Goal: Task Accomplishment & Management: Complete application form

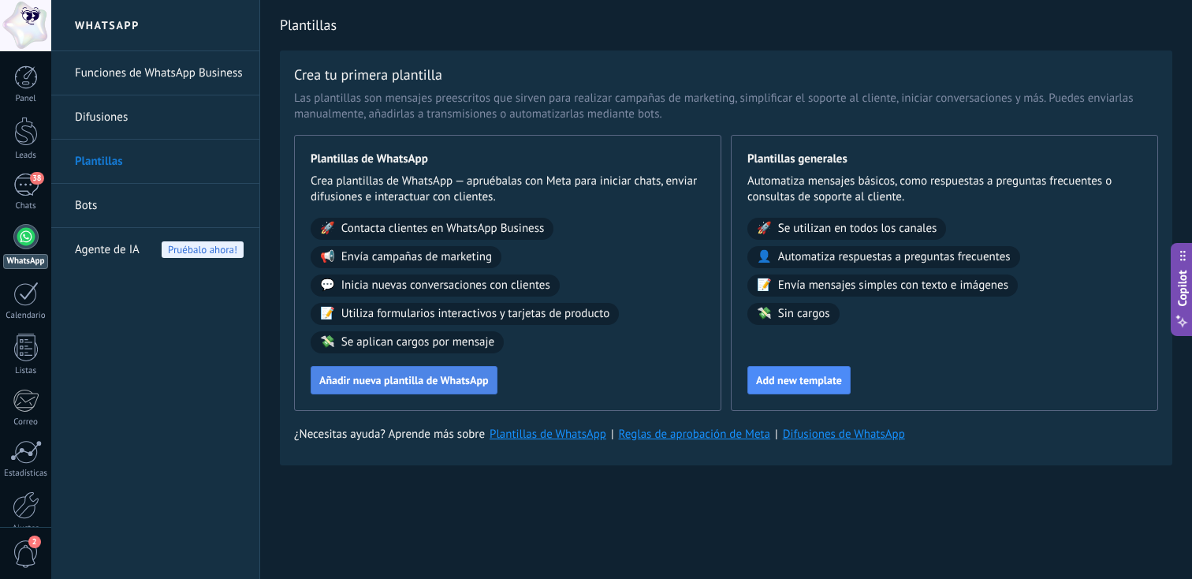
click at [457, 384] on span "Añadir nueva plantilla de WhatsApp" at bounding box center [404, 380] width 170 height 11
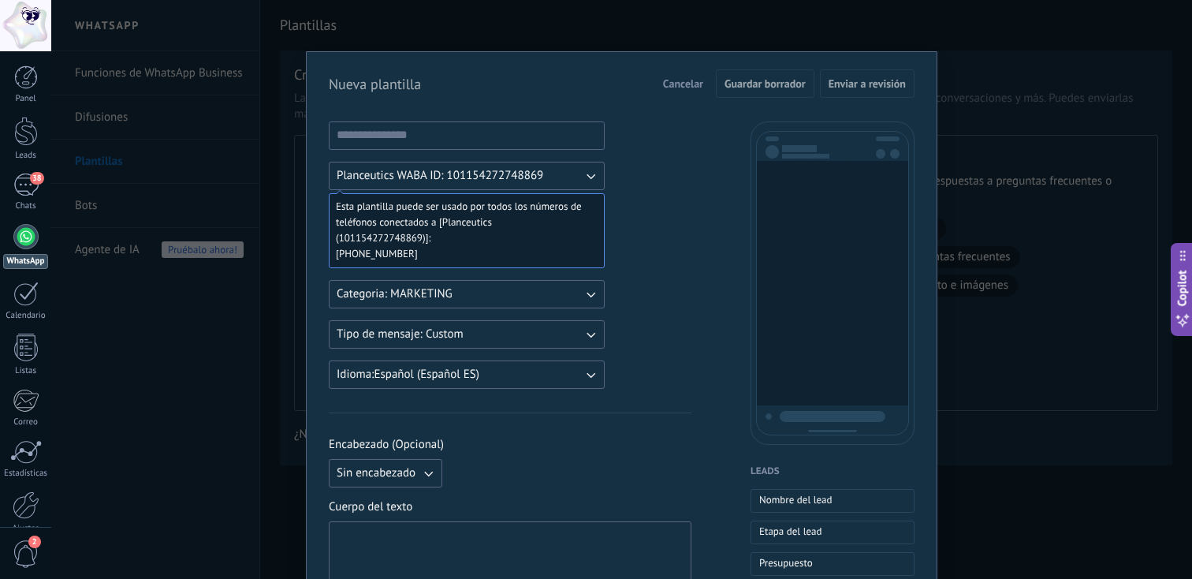
click at [576, 171] on button "Planceutics WABA ID: 101154272748869" at bounding box center [467, 176] width 276 height 28
click at [576, 171] on li "Planceutics WABA ID: 101154272748869" at bounding box center [461, 175] width 285 height 27
click at [530, 273] on div "Planceutics WABA ID: 101154272748869 Esta plantilla puede ser usado por todos l…" at bounding box center [467, 254] width 276 height 267
click at [524, 287] on button "Categoria: MARKETING" at bounding box center [467, 294] width 276 height 28
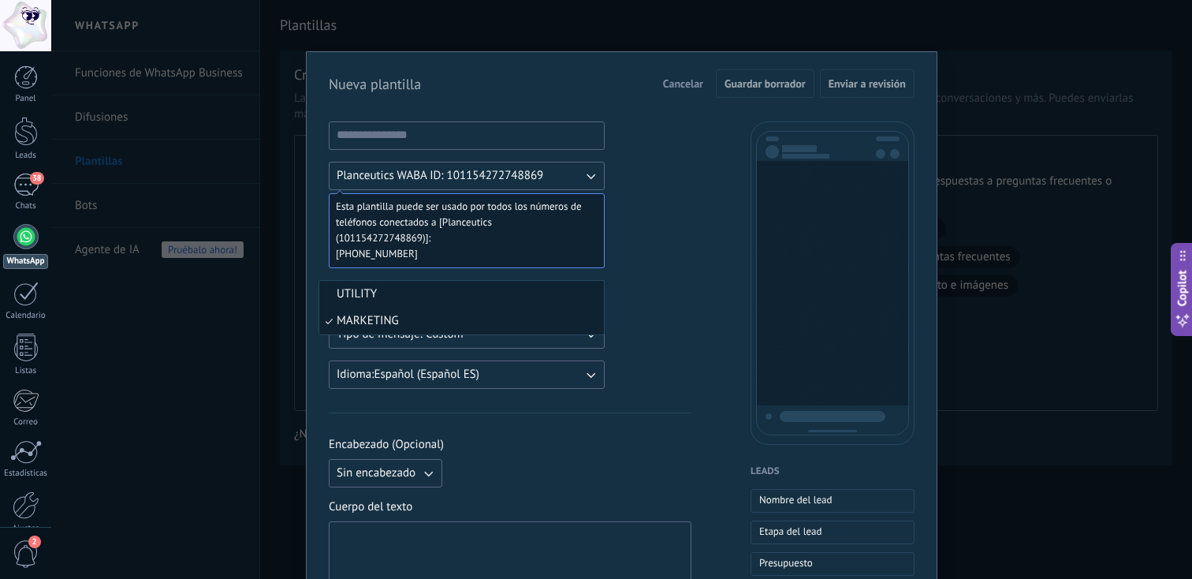
click at [449, 299] on li "UTILITY" at bounding box center [461, 294] width 285 height 27
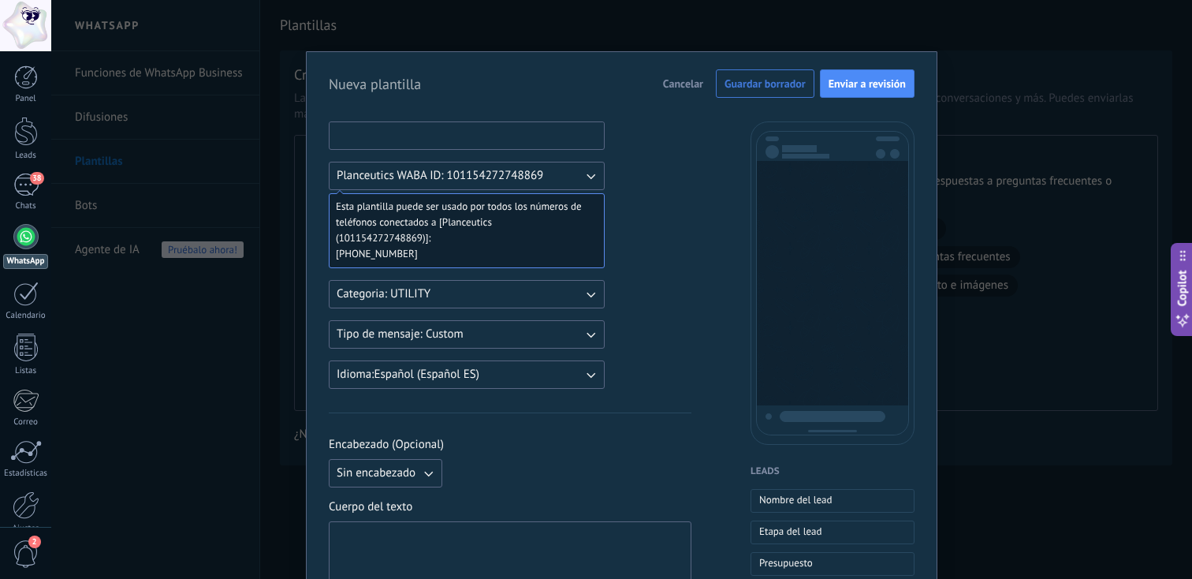
click at [494, 135] on input at bounding box center [467, 134] width 274 height 25
click at [413, 129] on input at bounding box center [467, 134] width 274 height 25
click at [539, 240] on span "Esta plantilla puede ser usado por todos los números de teléfonos conectados a …" at bounding box center [460, 222] width 249 height 47
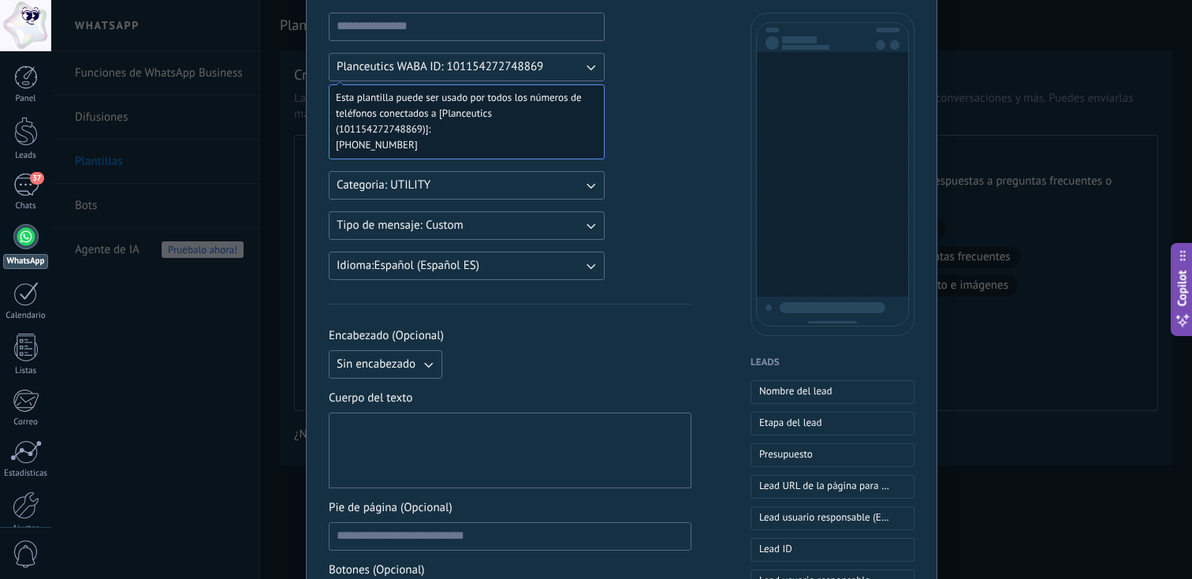
scroll to position [111, 0]
click at [452, 412] on div at bounding box center [510, 448] width 363 height 76
click at [428, 436] on div at bounding box center [510, 448] width 347 height 62
paste div
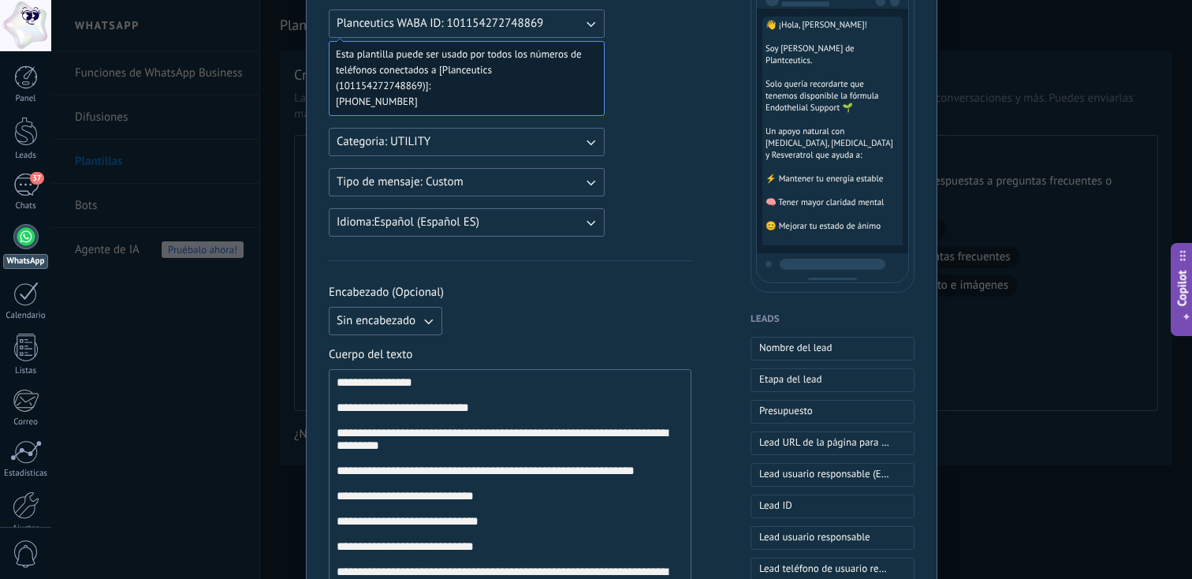
scroll to position [171, 0]
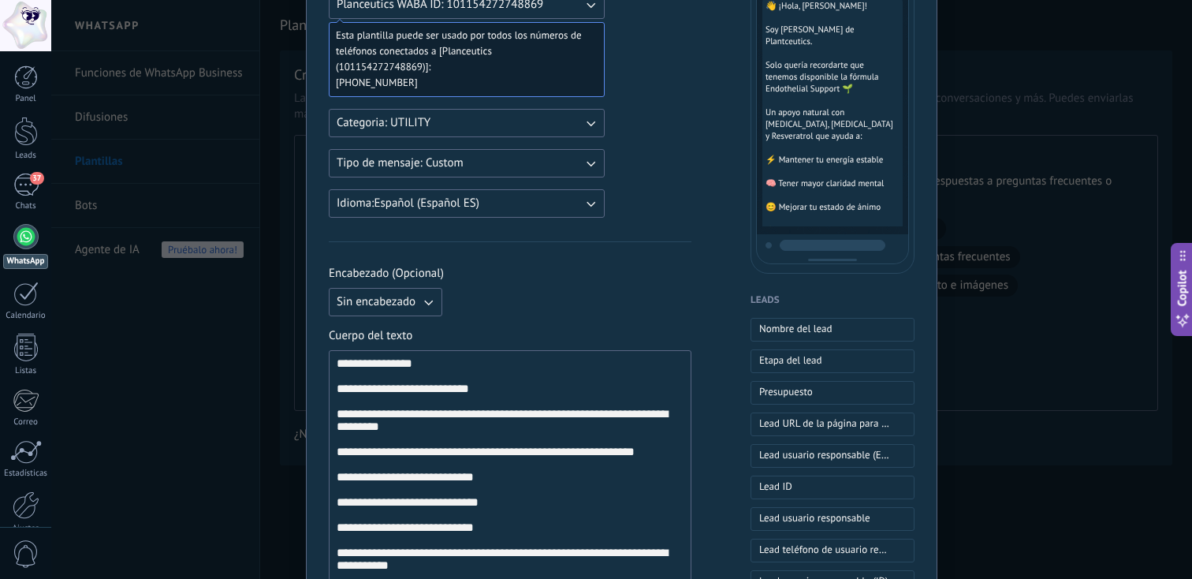
click at [394, 369] on div "**********" at bounding box center [510, 489] width 347 height 264
click at [787, 326] on span "Nombre del lead" at bounding box center [795, 329] width 73 height 16
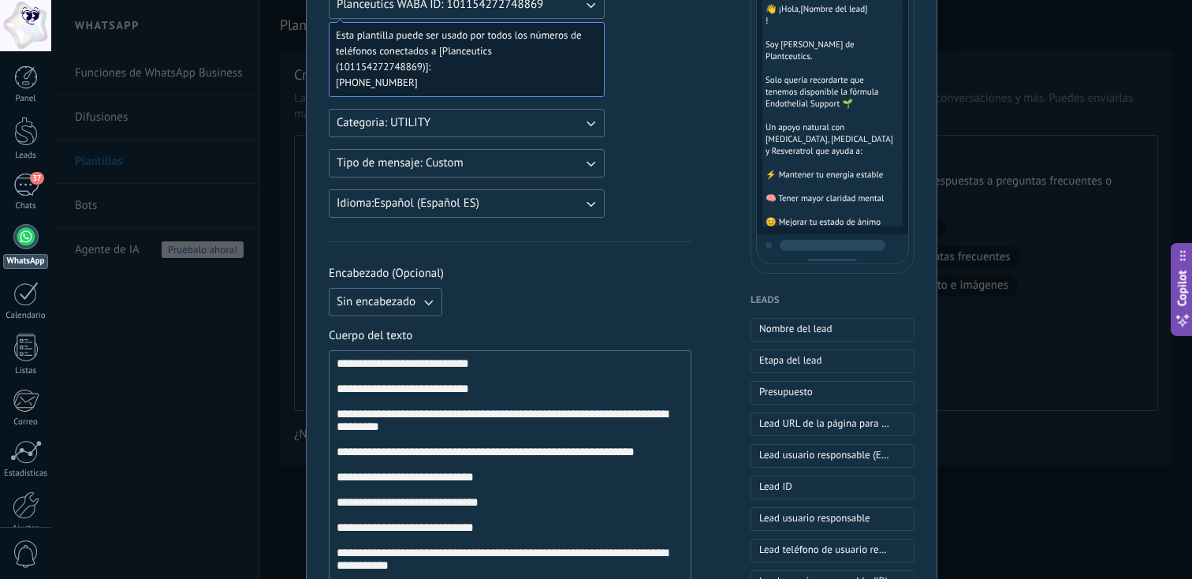
click at [375, 403] on div "**********" at bounding box center [510, 489] width 347 height 264
click at [375, 391] on div "**********" at bounding box center [510, 489] width 347 height 264
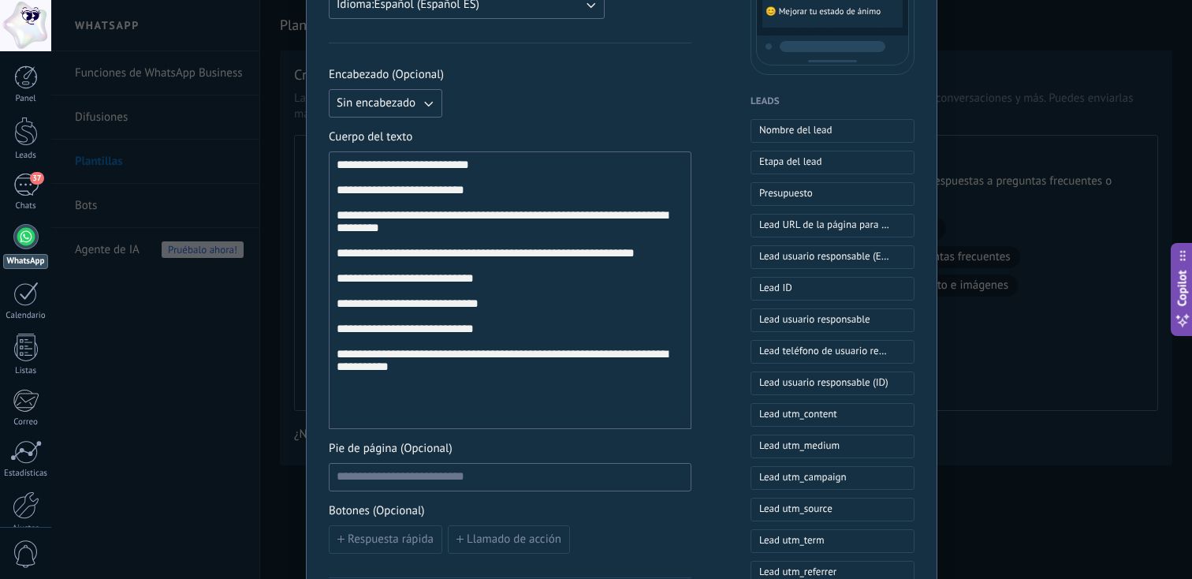
scroll to position [385, 0]
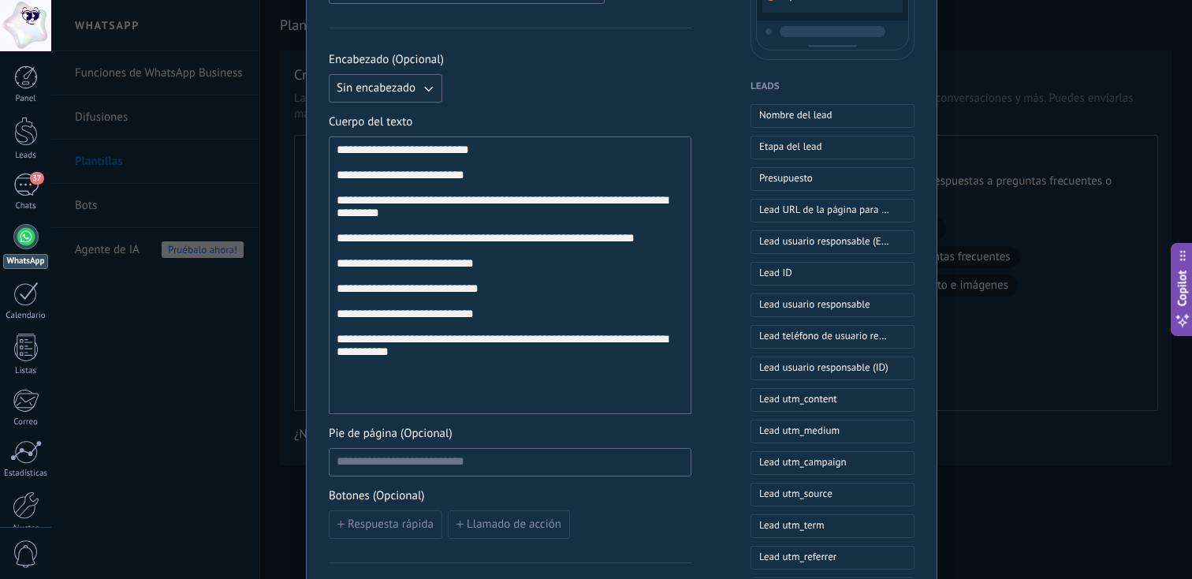
click at [484, 356] on div "**********" at bounding box center [510, 276] width 347 height 264
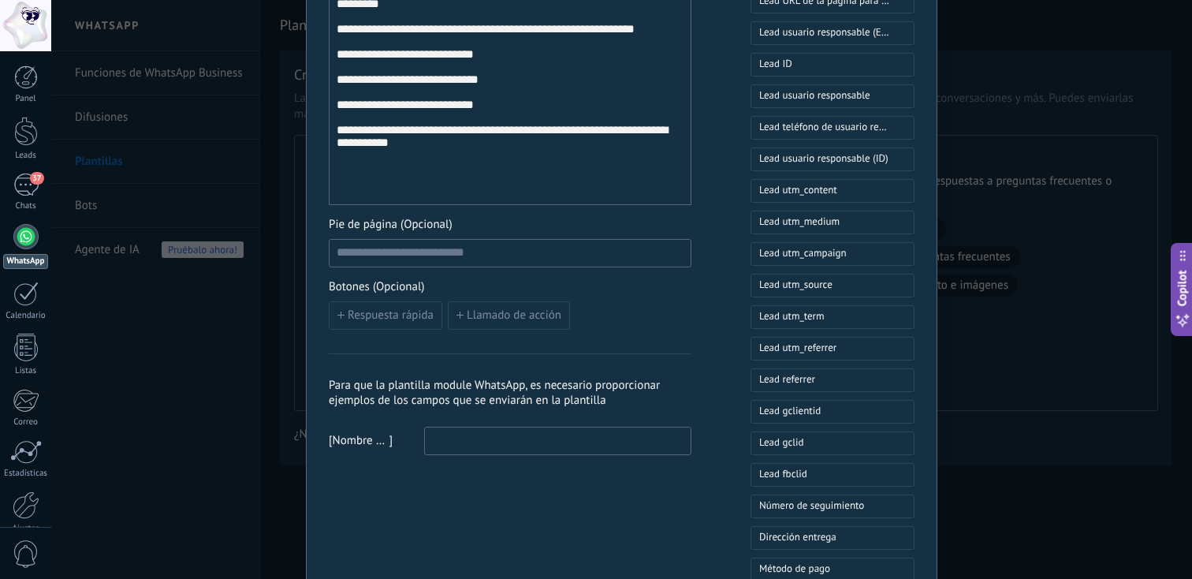
scroll to position [604, 0]
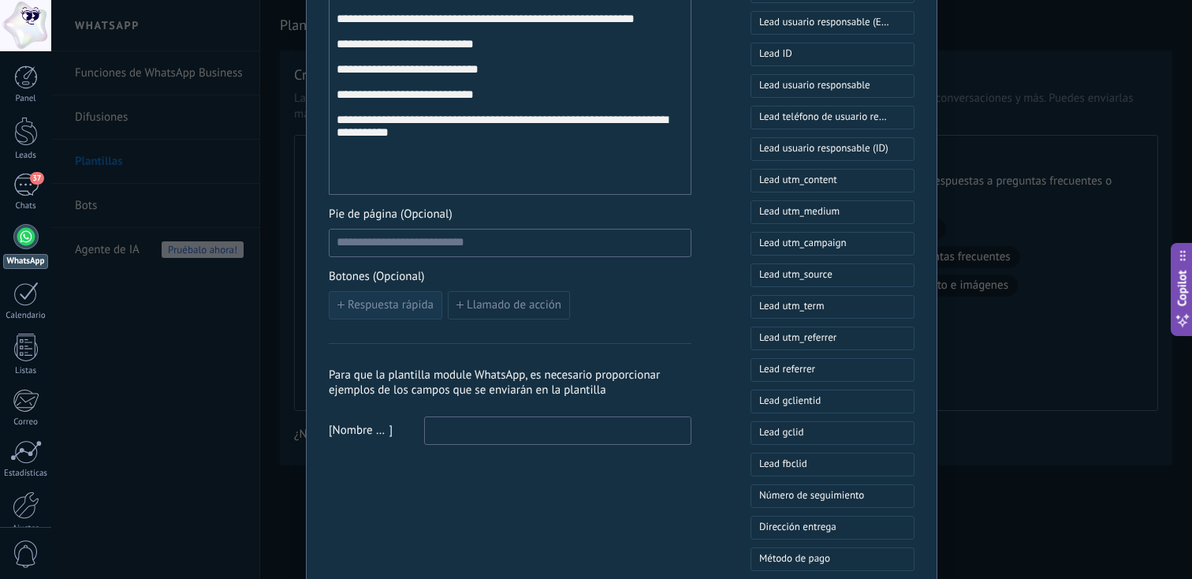
click at [383, 310] on span "Respuesta rápida" at bounding box center [391, 305] width 86 height 11
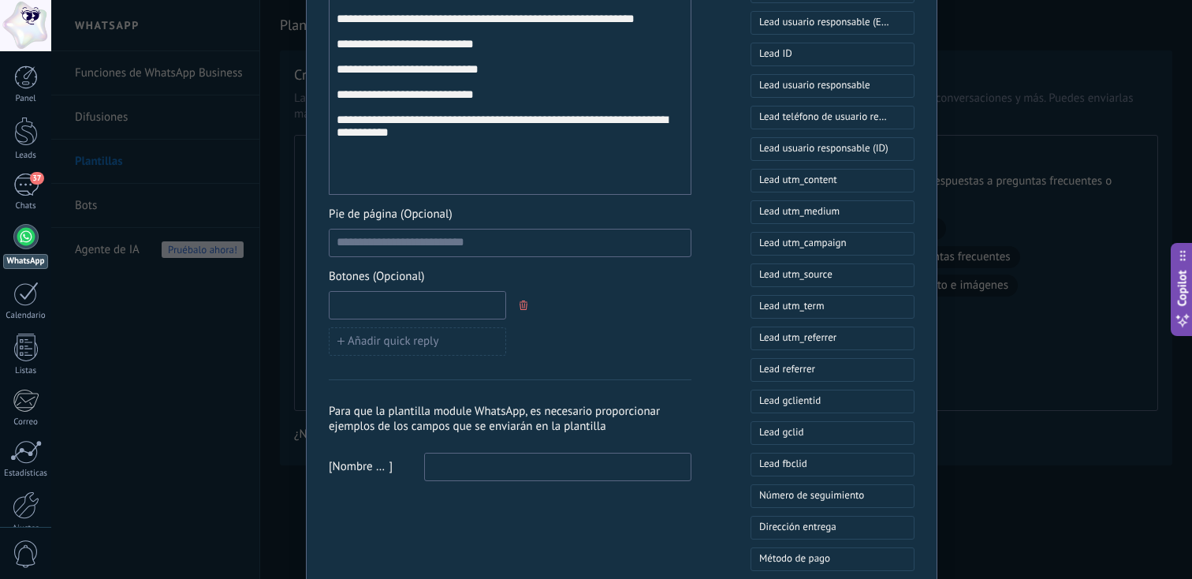
click at [404, 308] on input at bounding box center [418, 304] width 176 height 25
type input "**********"
click at [556, 399] on div "Para que la plantilla module WhatsApp, es necesario proporcionar ejemplos de lo…" at bounding box center [510, 430] width 363 height 102
click at [536, 453] on input at bounding box center [558, 465] width 266 height 25
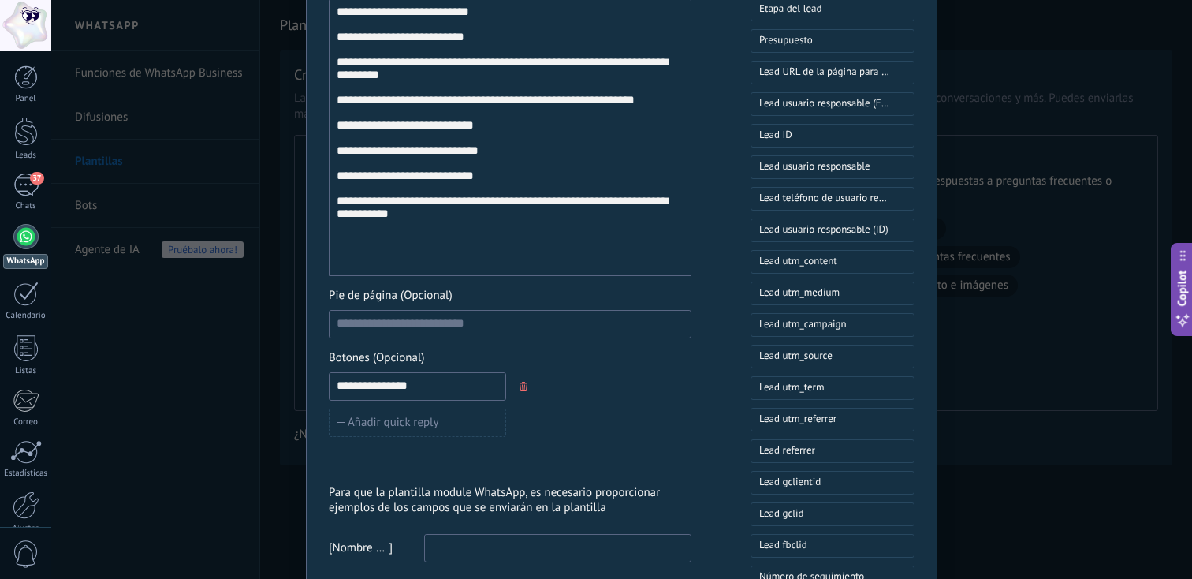
scroll to position [591, 0]
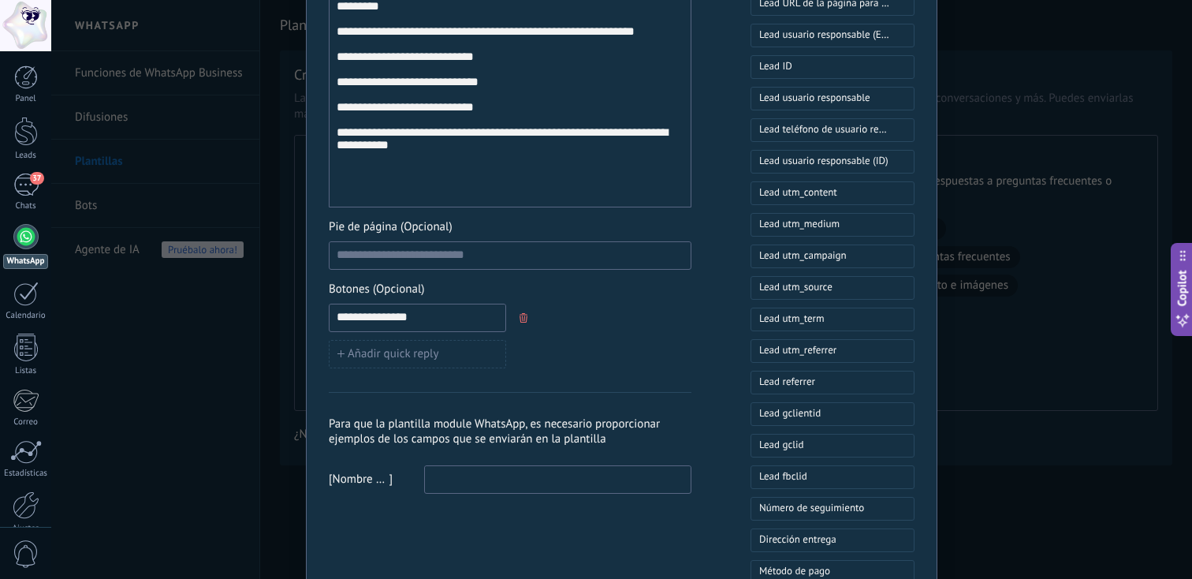
click at [527, 475] on input at bounding box center [558, 478] width 266 height 25
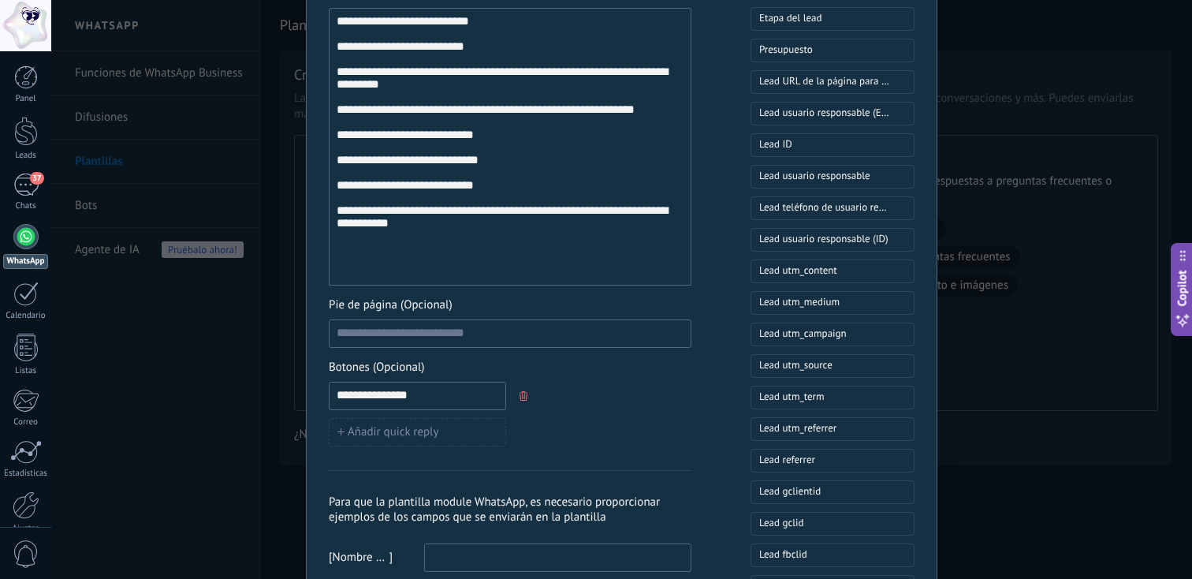
scroll to position [397, 0]
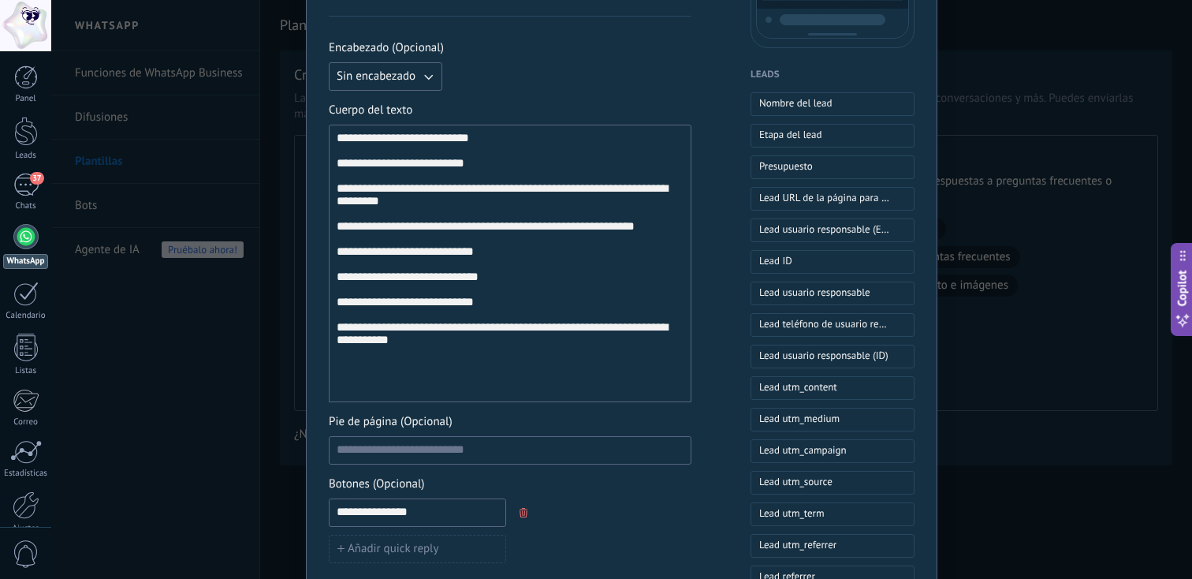
drag, startPoint x: 380, startPoint y: 140, endPoint x: 470, endPoint y: 133, distance: 90.1
click at [469, 133] on span "**********" at bounding box center [426, 138] width 85 height 12
drag, startPoint x: 470, startPoint y: 140, endPoint x: 391, endPoint y: 144, distance: 78.9
click at [391, 143] on span "**********" at bounding box center [426, 138] width 85 height 12
click at [391, 144] on span "**********" at bounding box center [426, 138] width 85 height 12
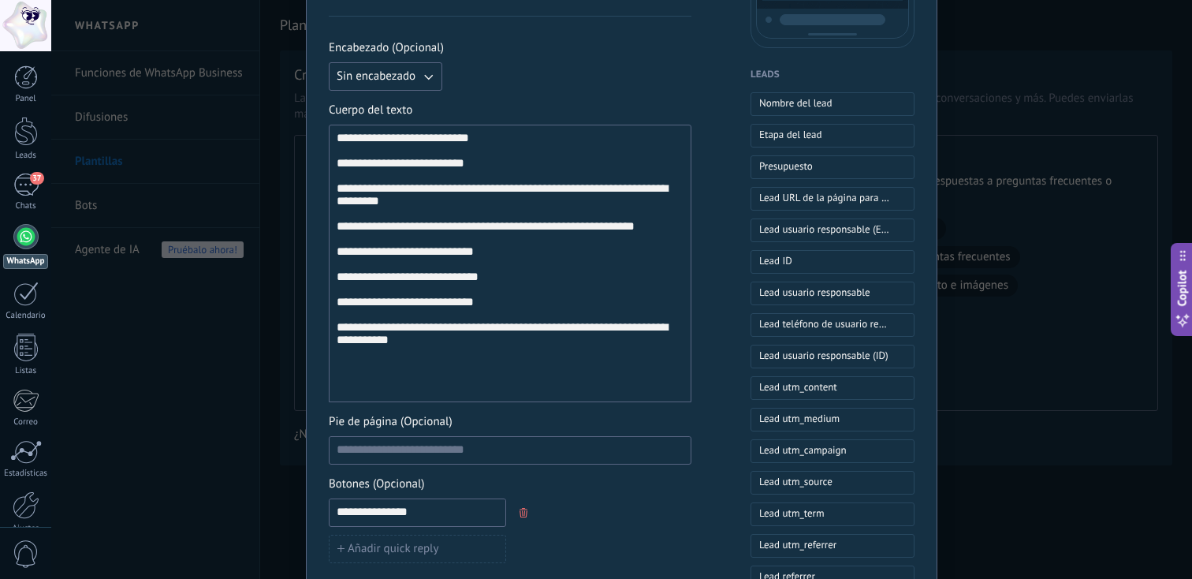
drag, startPoint x: 829, startPoint y: 99, endPoint x: 527, endPoint y: 506, distance: 506.7
click at [526, 506] on div "**********" at bounding box center [622, 399] width 586 height 1349
click at [593, 448] on input at bounding box center [510, 449] width 361 height 25
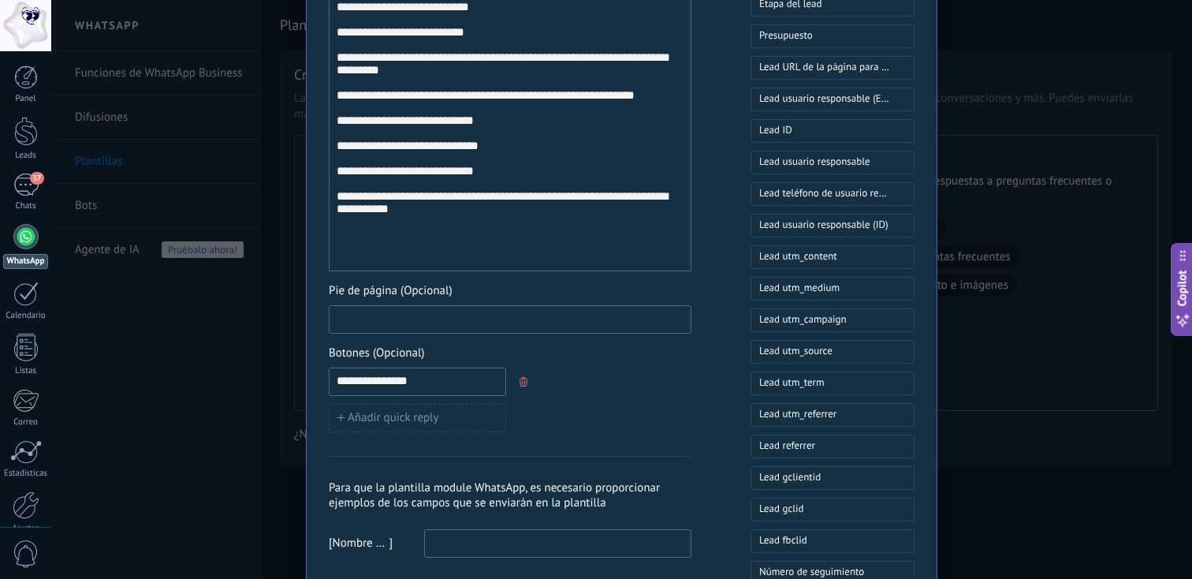
scroll to position [531, 0]
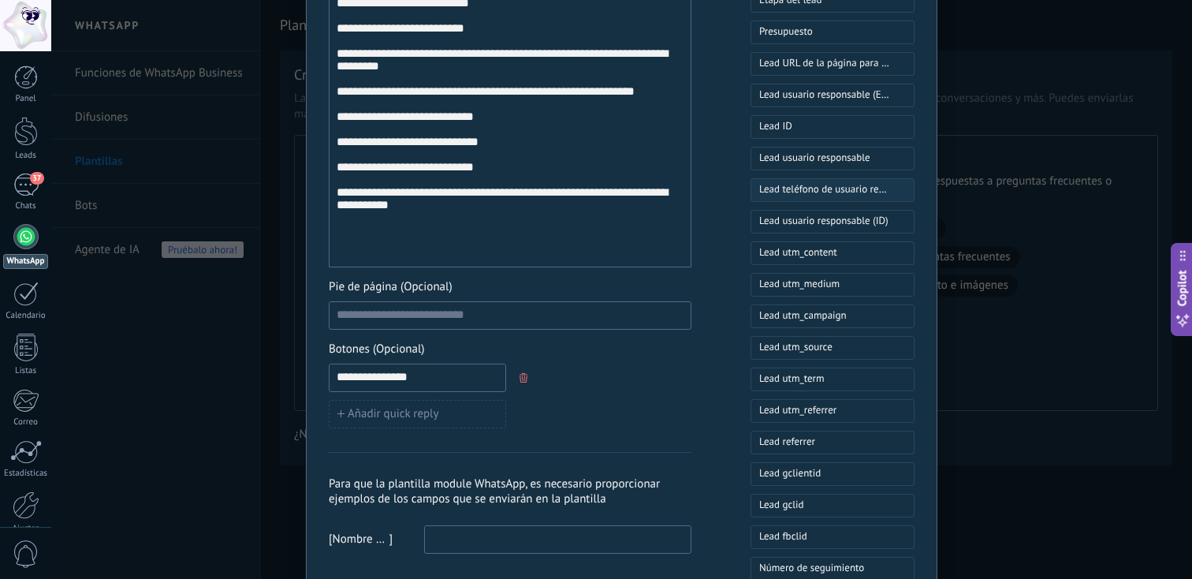
drag, startPoint x: 858, startPoint y: 144, endPoint x: 747, endPoint y: 185, distance: 117.8
click at [751, 185] on div "Nombre del lead Etapa del lead Presupuesto Lead URL de la página para compartir…" at bounding box center [833, 394] width 164 height 875
drag, startPoint x: 821, startPoint y: 157, endPoint x: 548, endPoint y: 505, distance: 442.6
click at [548, 505] on div "**********" at bounding box center [622, 264] width 586 height 1349
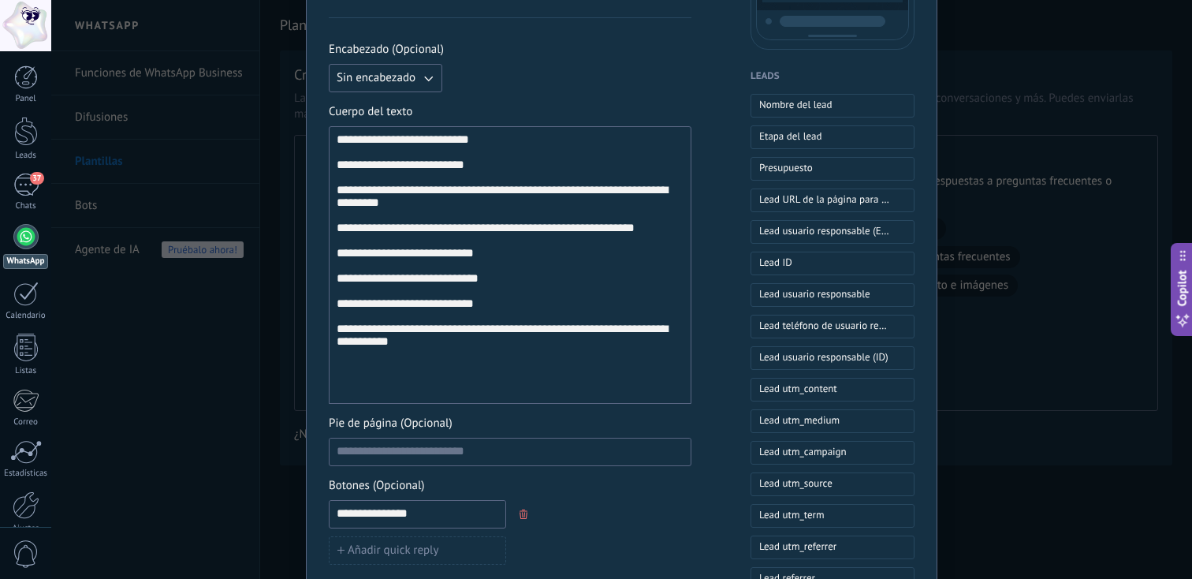
scroll to position [359, 0]
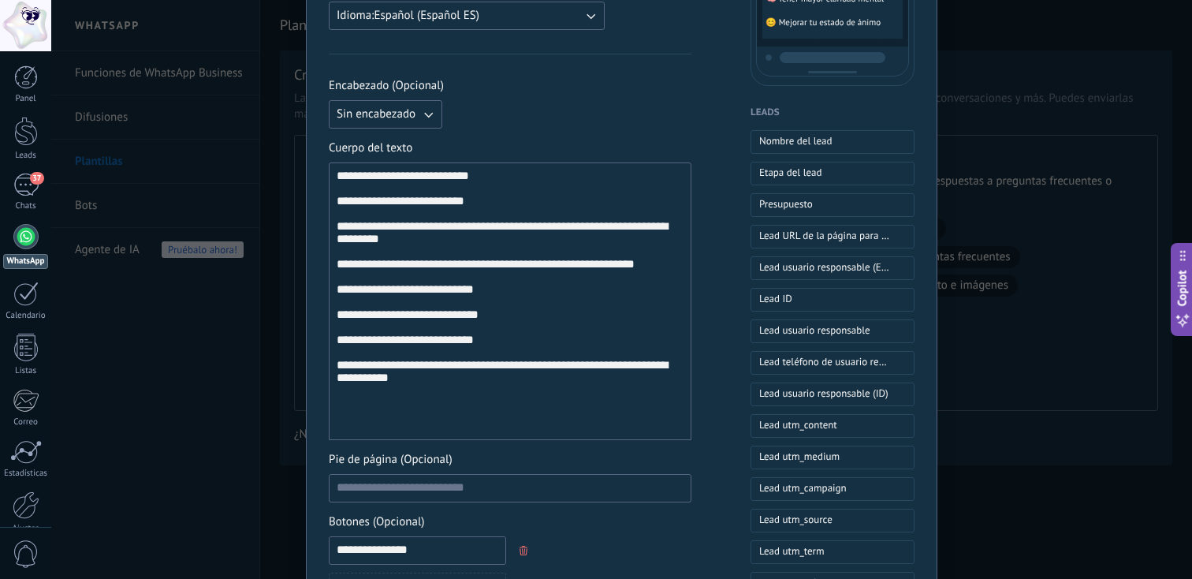
click at [503, 167] on div "**********" at bounding box center [510, 301] width 363 height 278
click at [461, 179] on span "**********" at bounding box center [426, 176] width 85 height 12
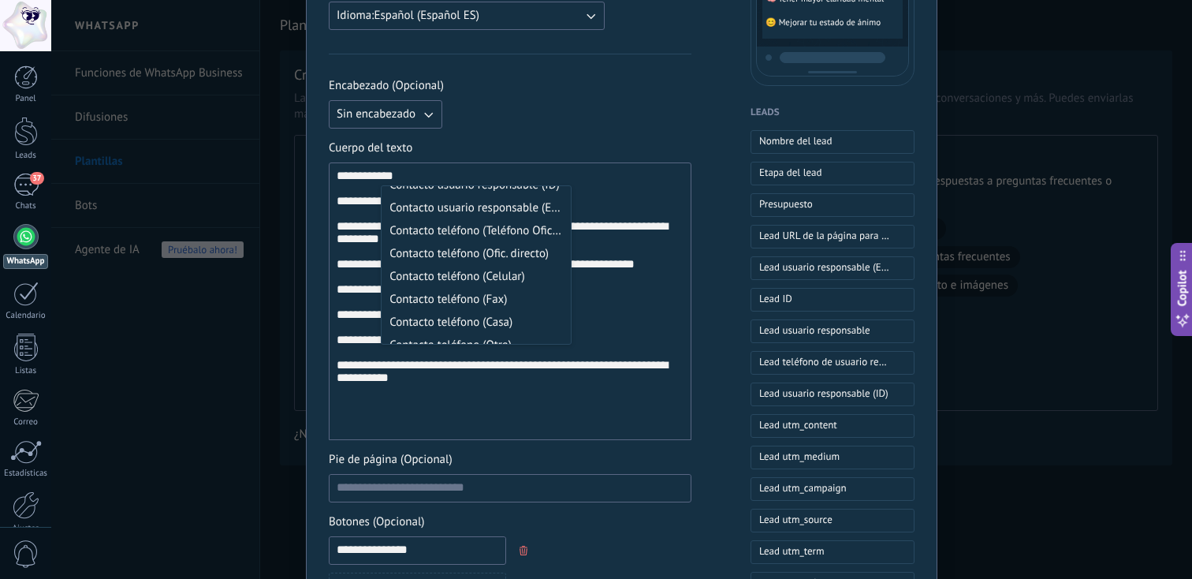
scroll to position [167, 0]
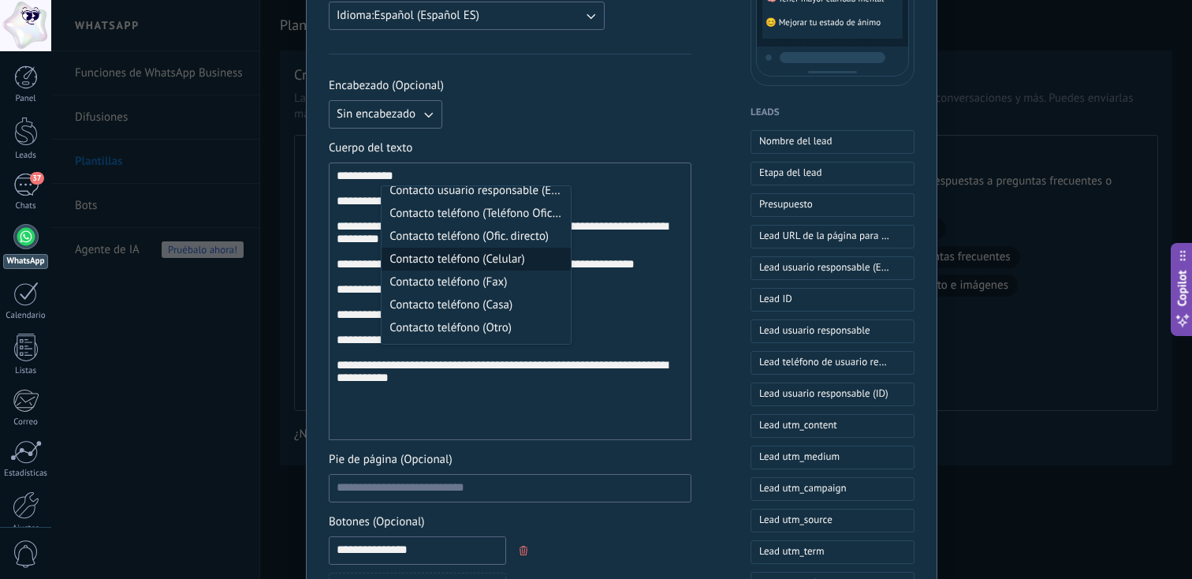
click at [708, 242] on div "**********" at bounding box center [622, 437] width 586 height 1349
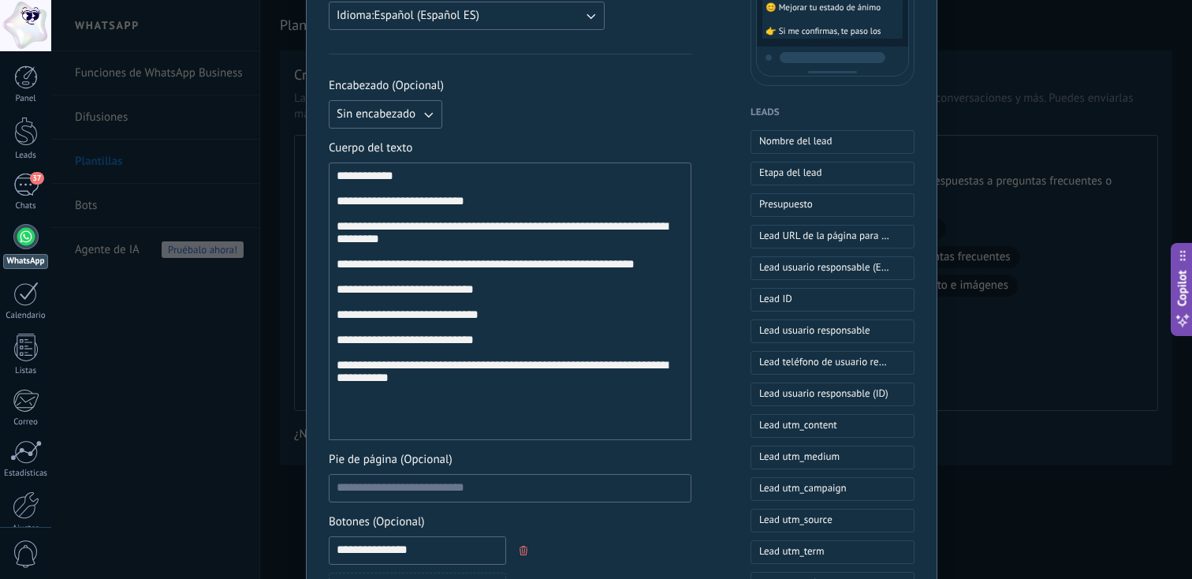
click at [658, 97] on div "Encabezado (Opcional) Sin encabezado" at bounding box center [510, 103] width 363 height 50
click at [384, 181] on span "*" at bounding box center [388, 176] width 9 height 12
click at [777, 136] on span "Nombre del lead" at bounding box center [795, 141] width 73 height 16
drag, startPoint x: 382, startPoint y: 174, endPoint x: 474, endPoint y: 183, distance: 92.7
click at [474, 183] on div "**********" at bounding box center [510, 302] width 347 height 264
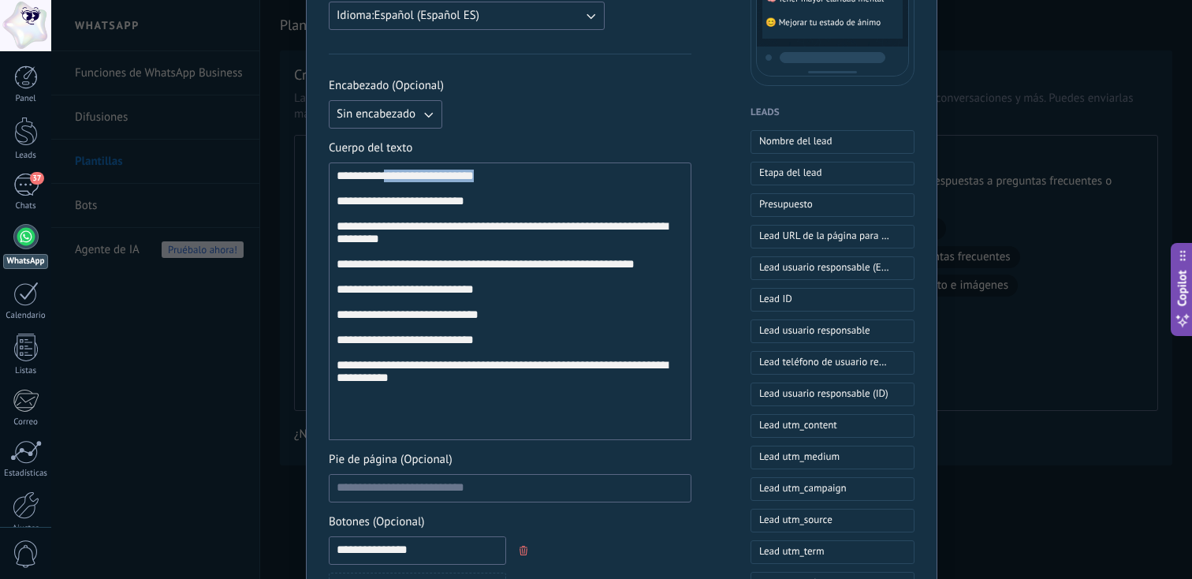
copy div "**********"
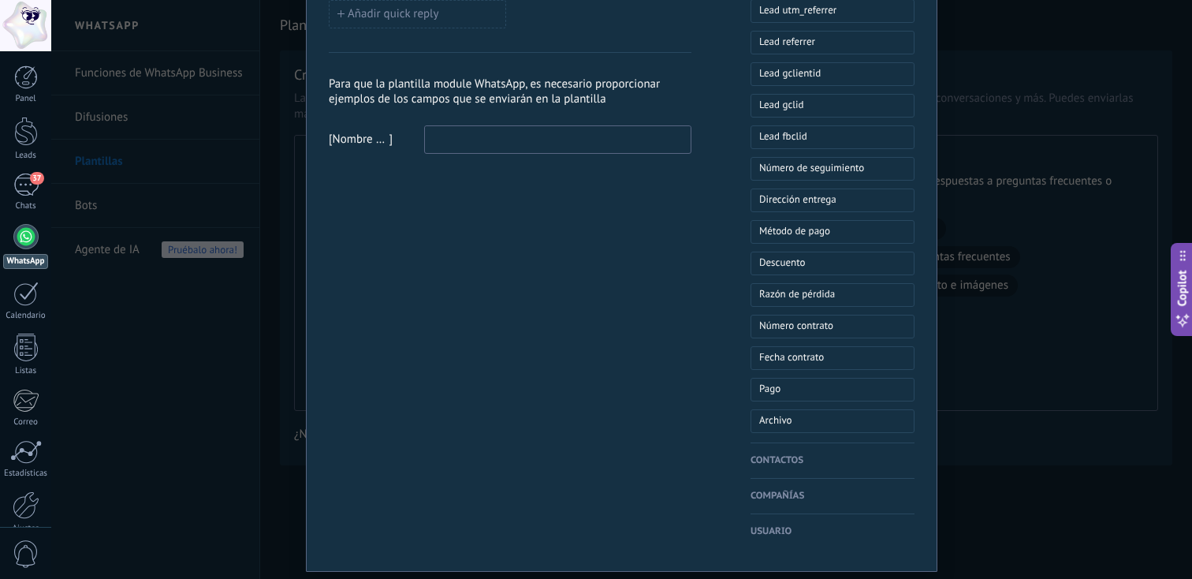
scroll to position [882, 0]
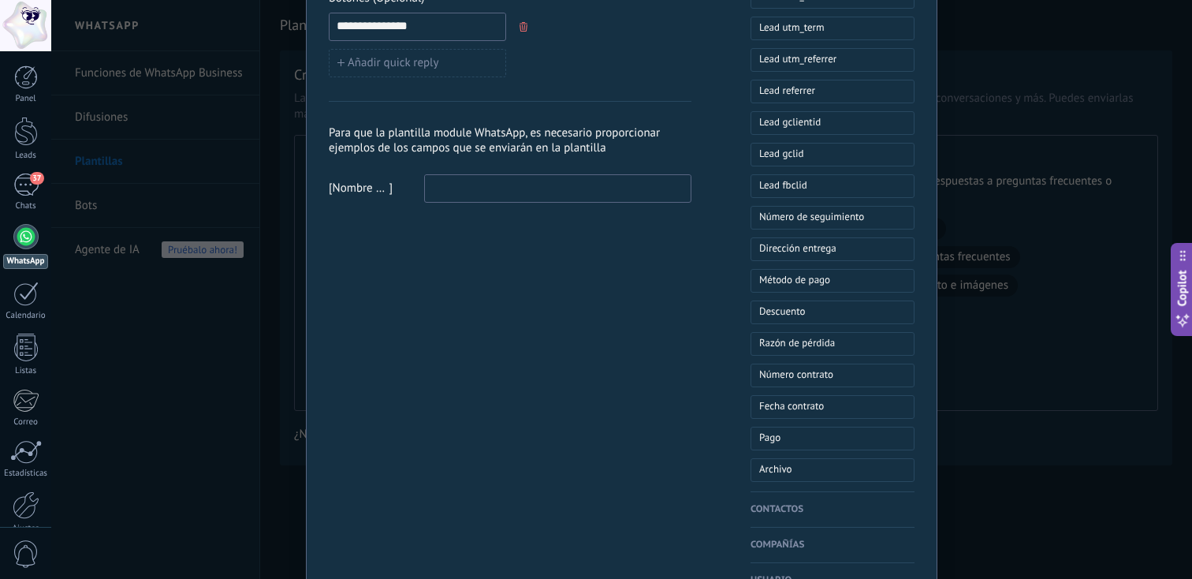
click at [467, 192] on input at bounding box center [558, 187] width 266 height 25
paste input "**********"
click at [433, 195] on input "**********" at bounding box center [558, 187] width 266 height 25
type input "**********"
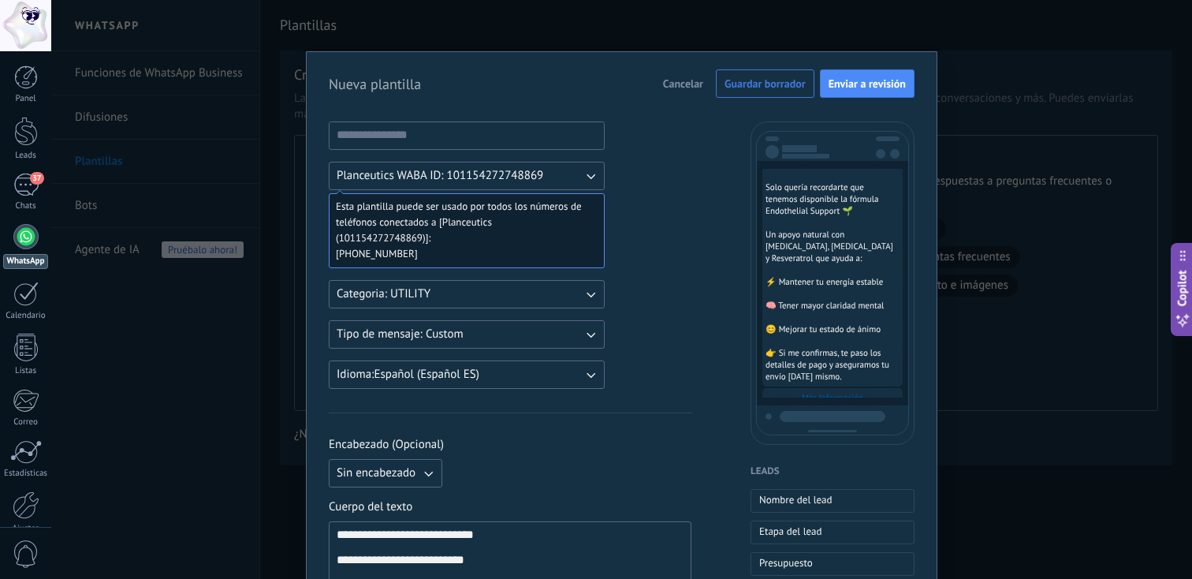
scroll to position [0, 0]
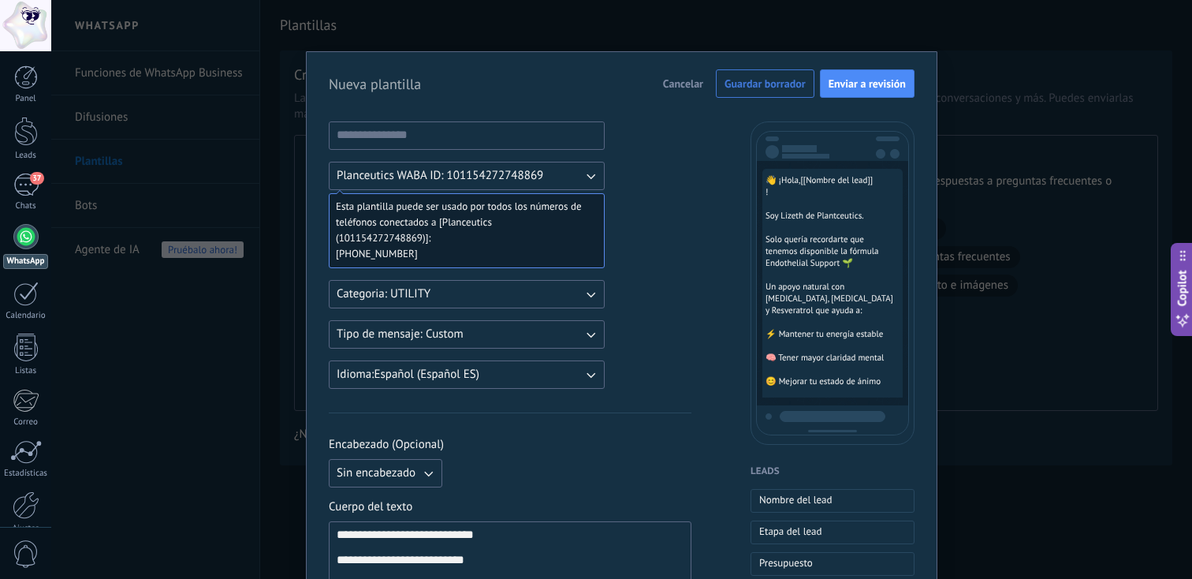
drag, startPoint x: 869, startPoint y: 84, endPoint x: 578, endPoint y: 151, distance: 298.4
click at [539, 136] on input at bounding box center [467, 134] width 274 height 25
paste input "**********"
click at [417, 134] on input "**********" at bounding box center [467, 134] width 274 height 25
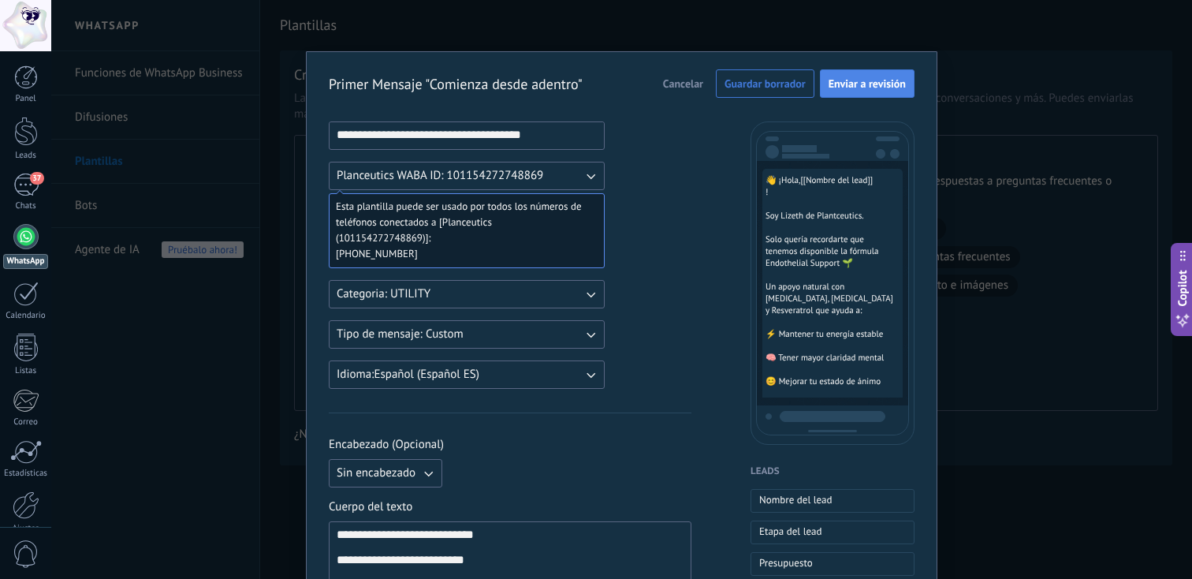
type input "**********"
click at [877, 85] on span "Enviar a revisión" at bounding box center [867, 83] width 77 height 11
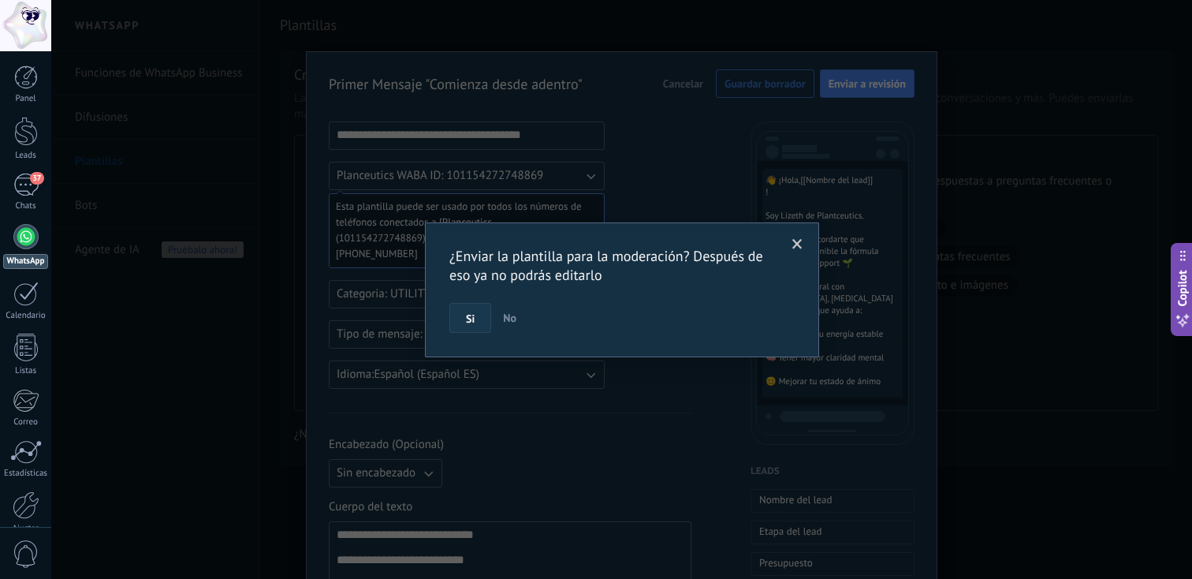
click at [471, 322] on span "Si" at bounding box center [470, 318] width 9 height 11
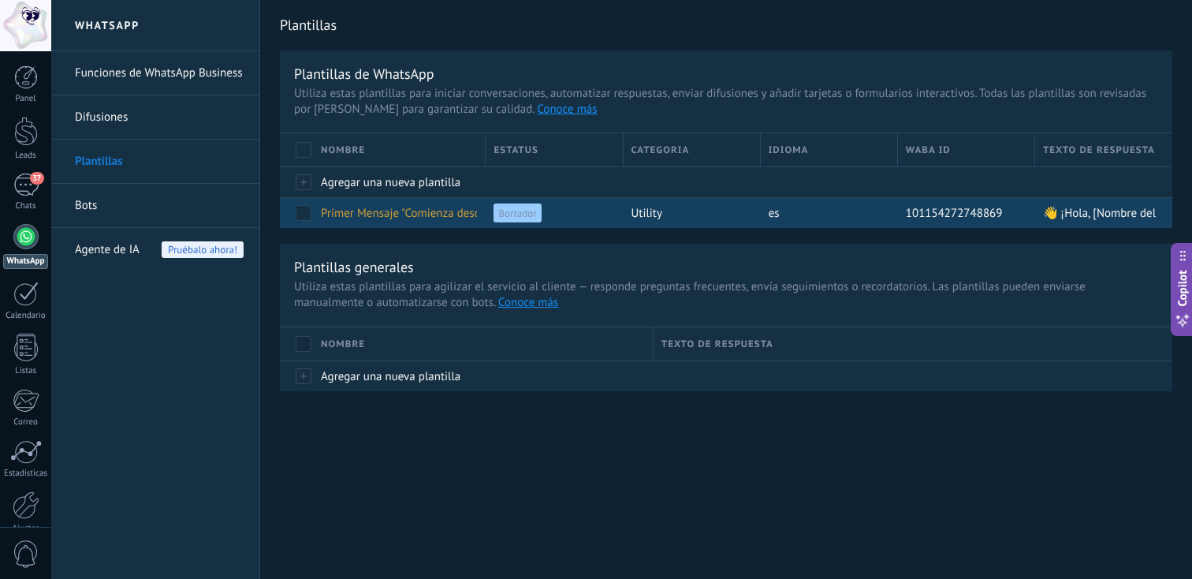
click at [569, 212] on div "Borrador" at bounding box center [550, 213] width 129 height 30
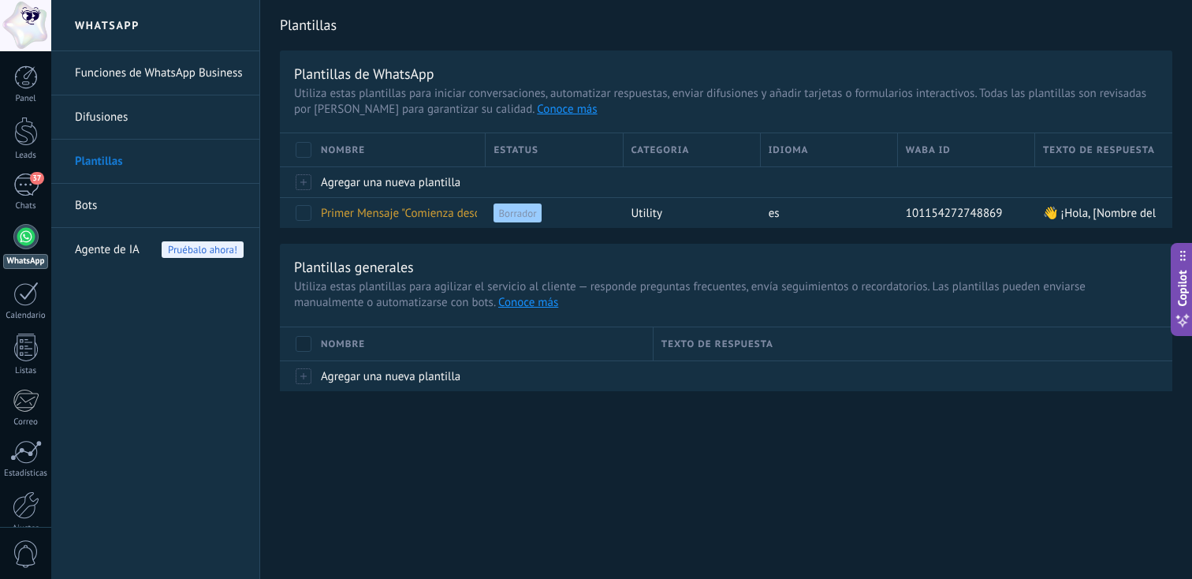
click at [167, 120] on link "Difusiones" at bounding box center [159, 117] width 169 height 44
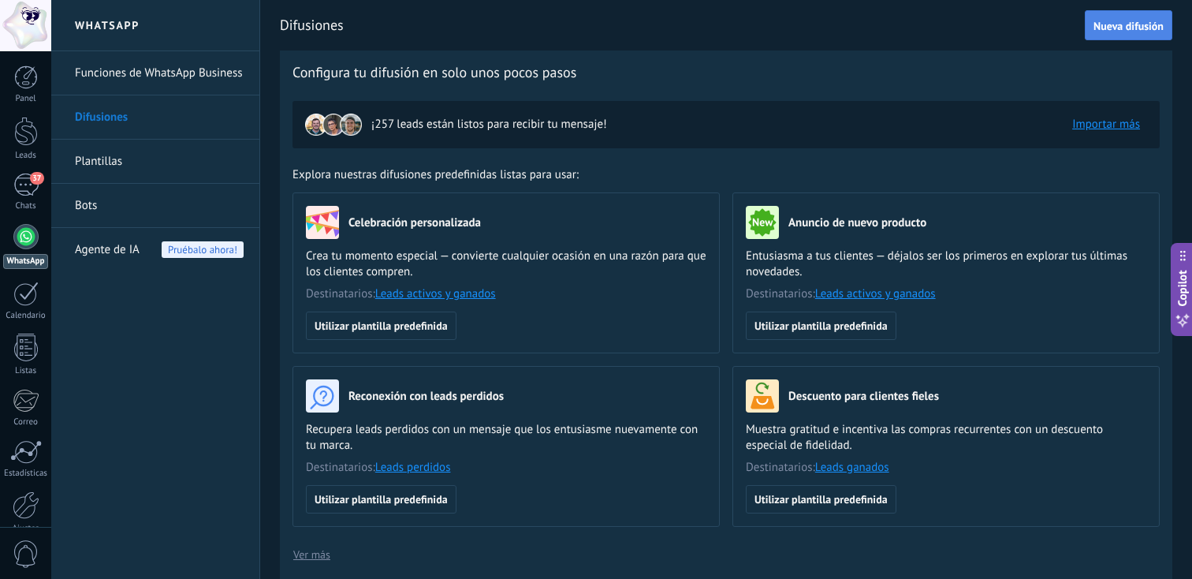
click at [1101, 33] on button "Nueva difusión" at bounding box center [1129, 25] width 88 height 30
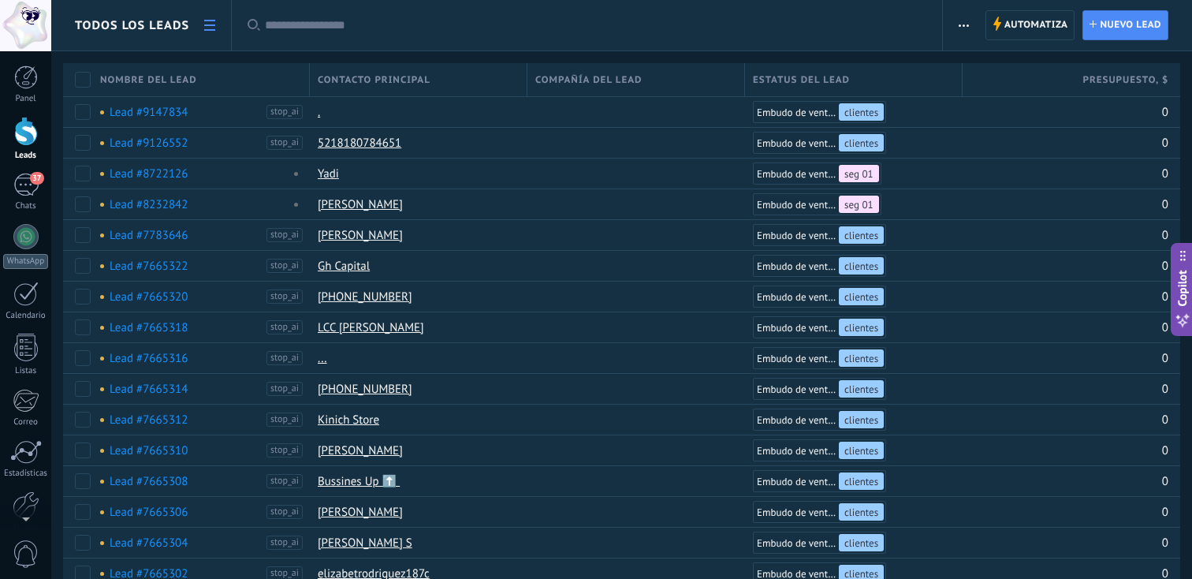
click at [969, 28] on html ".abccls-1,.abccls-2{fill-rule:evenodd}.abccls-2{fill:#fff} .abfcls-1{fill:none}…" at bounding box center [596, 289] width 1192 height 579
click at [967, 24] on html ".abccls-1,.abccls-2{fill-rule:evenodd}.abccls-2{fill:#fff} .abfcls-1{fill:none}…" at bounding box center [596, 289] width 1192 height 579
click at [835, 93] on html ".abccls-1,.abccls-2{fill-rule:evenodd}.abccls-2{fill:#fff} .abfcls-1{fill:none}…" at bounding box center [596, 289] width 1192 height 579
click at [835, 69] on html ".abccls-1,.abccls-2{fill-rule:evenodd}.abccls-2{fill:#fff} .abfcls-1{fill:none}…" at bounding box center [596, 289] width 1192 height 579
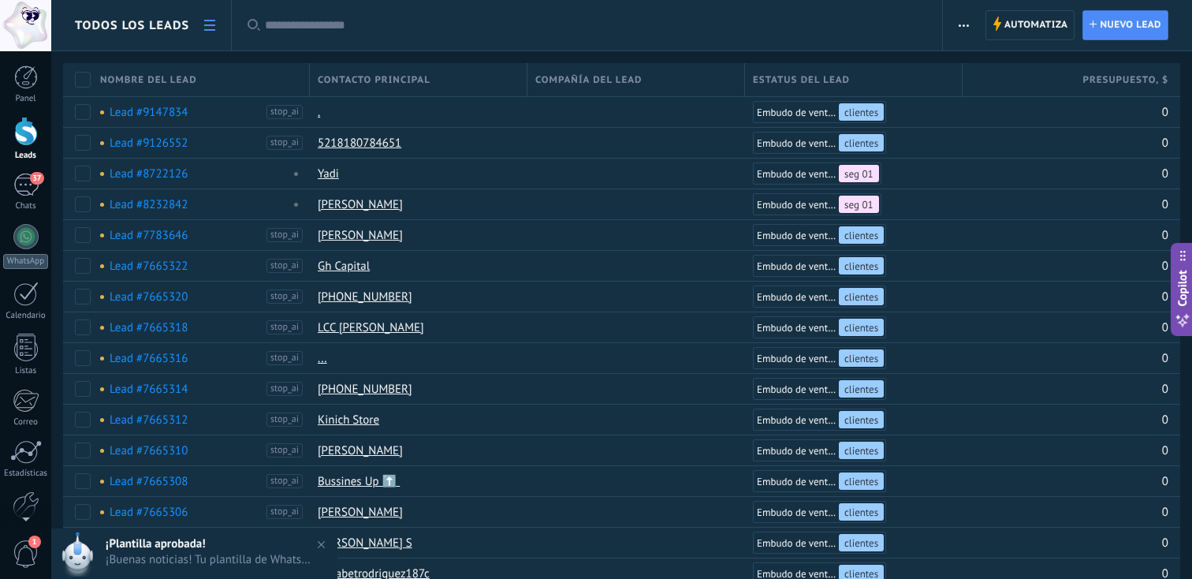
click at [832, 119] on html ".abccls-1,.abccls-2{fill-rule:evenodd}.abccls-2{fill:#fff} .abfcls-1{fill:none}…" at bounding box center [596, 289] width 1192 height 579
click at [89, 110] on html ".abccls-1,.abccls-2{fill-rule:evenodd}.abccls-2{fill:#fff} .abfcls-1{fill:none}…" at bounding box center [596, 289] width 1192 height 579
click at [81, 132] on html ".abccls-1,.abccls-2{fill-rule:evenodd}.abccls-2{fill:#fff} .abfcls-1{fill:none}…" at bounding box center [596, 289] width 1192 height 579
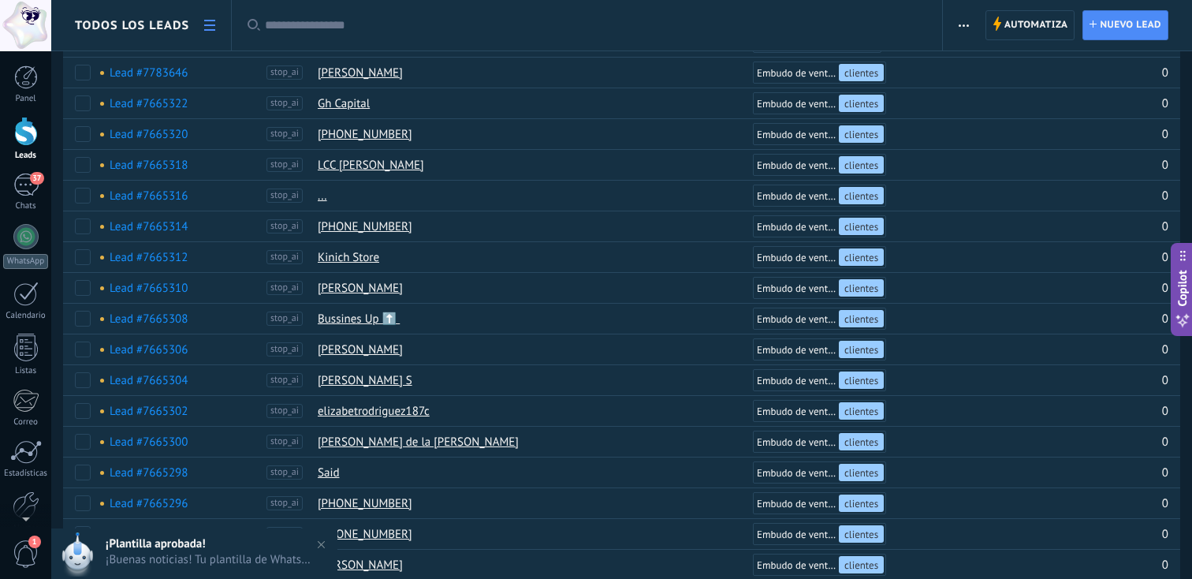
scroll to position [164, 0]
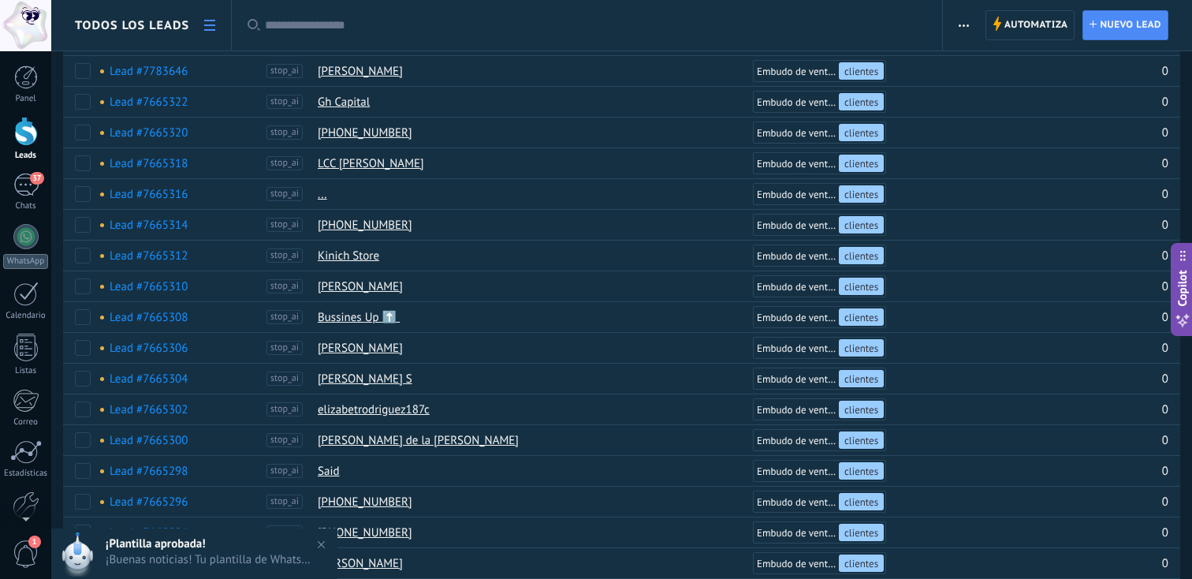
click at [319, 415] on html ".abccls-1,.abccls-2{fill-rule:evenodd}.abccls-2{fill:#fff} .abfcls-1{fill:none}…" at bounding box center [596, 125] width 1192 height 579
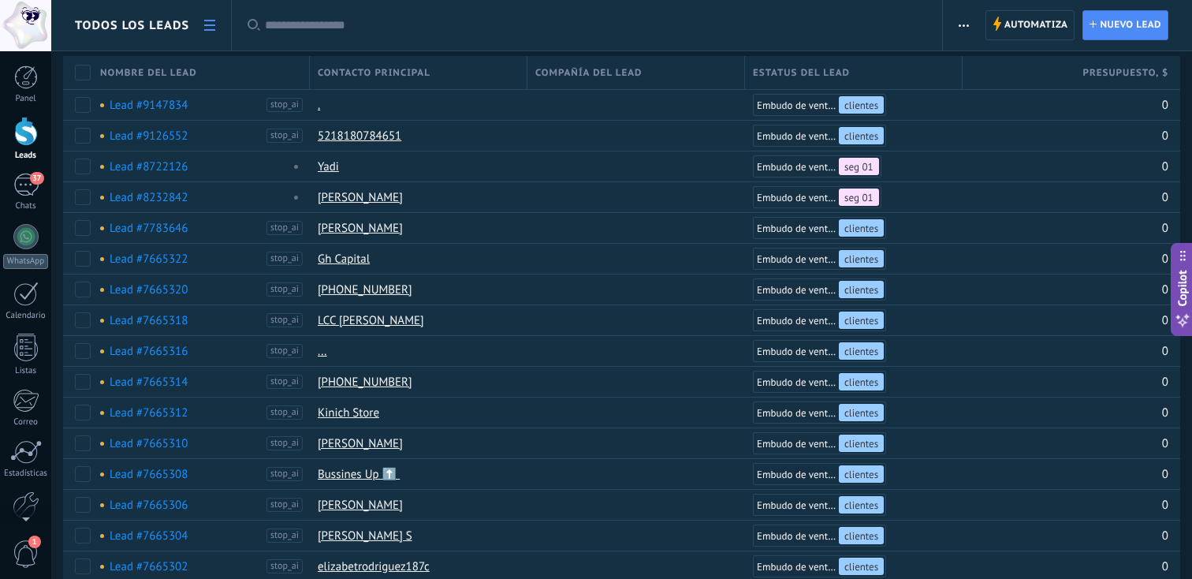
scroll to position [0, 0]
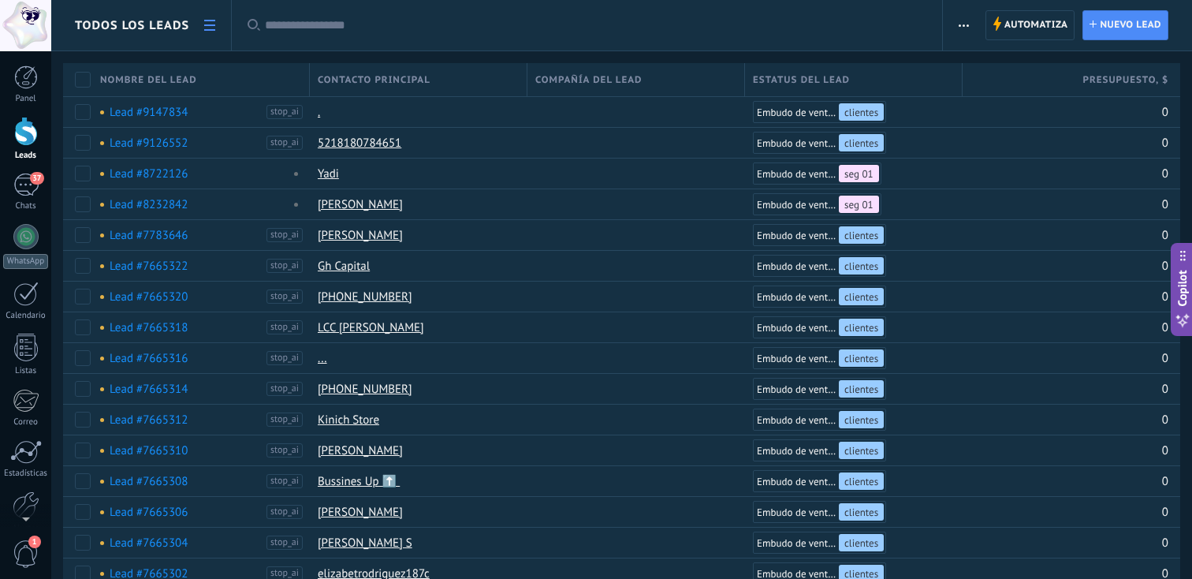
click at [207, 24] on html ".abccls-1,.abccls-2{fill-rule:evenodd}.abccls-2{fill:#fff} .abfcls-1{fill:none}…" at bounding box center [596, 289] width 1192 height 579
click at [208, 27] on html ".abccls-1,.abccls-2{fill-rule:evenodd}.abccls-2{fill:#fff} .abfcls-1{fill:none}…" at bounding box center [596, 289] width 1192 height 579
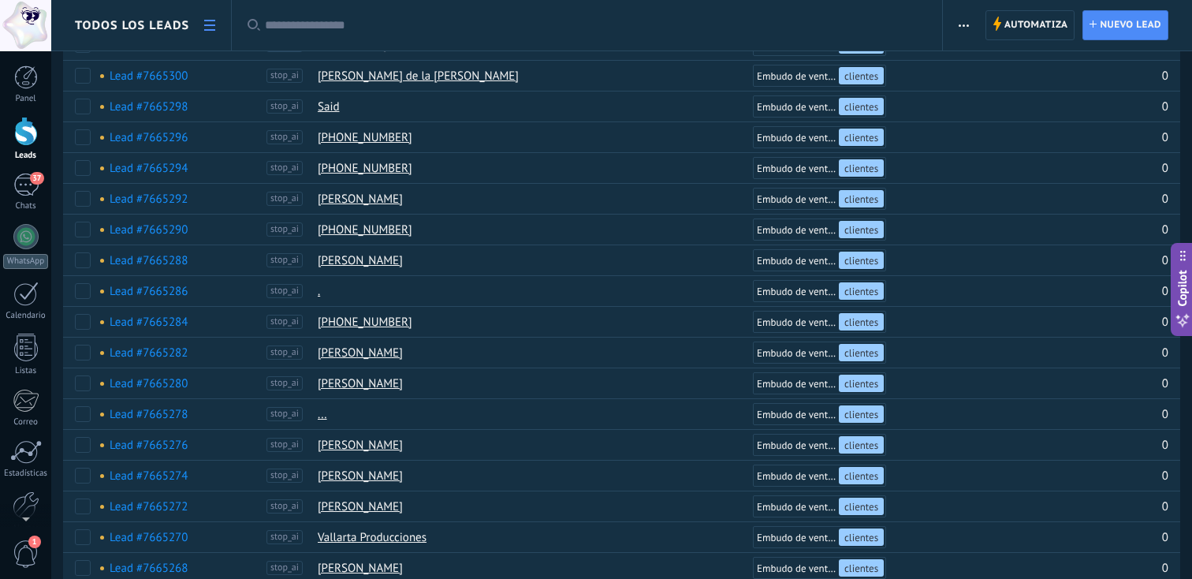
scroll to position [1106, 0]
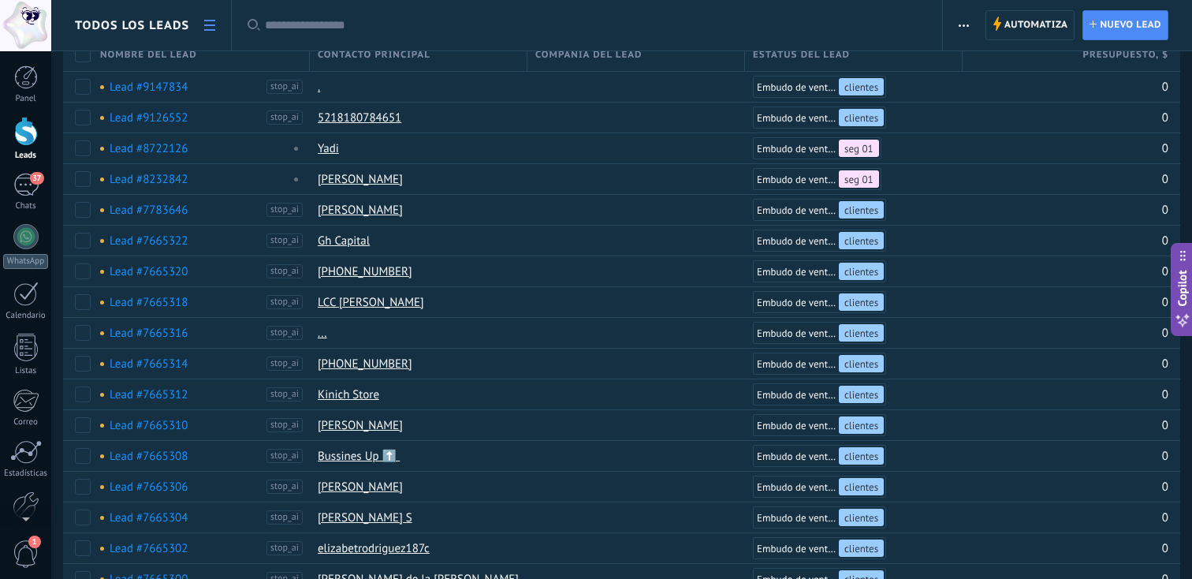
scroll to position [0, 0]
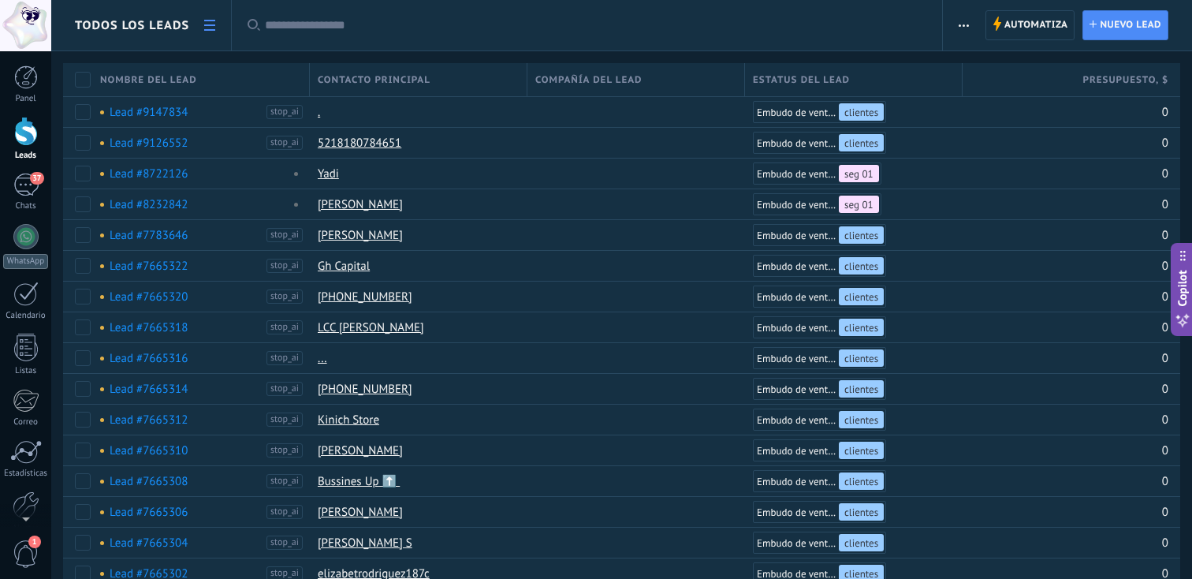
click at [27, 244] on html ".abccls-1,.abccls-2{fill-rule:evenodd}.abccls-2{fill:#fff} .abfcls-1{fill:none}…" at bounding box center [596, 289] width 1192 height 579
click at [27, 234] on html ".abccls-1,.abccls-2{fill-rule:evenodd}.abccls-2{fill:#fff} .abfcls-1{fill:none}…" at bounding box center [596, 289] width 1192 height 579
click at [284, 62] on html ".abccls-1,.abccls-2{fill-rule:evenodd}.abccls-2{fill:#fff} .abfcls-1{fill:none}…" at bounding box center [596, 289] width 1192 height 579
click at [241, 88] on html ".abccls-1,.abccls-2{fill-rule:evenodd}.abccls-2{fill:#fff} .abfcls-1{fill:none}…" at bounding box center [596, 289] width 1192 height 579
click at [1010, 17] on html ".abccls-1,.abccls-2{fill-rule:evenodd}.abccls-2{fill:#fff} .abfcls-1{fill:none}…" at bounding box center [596, 289] width 1192 height 579
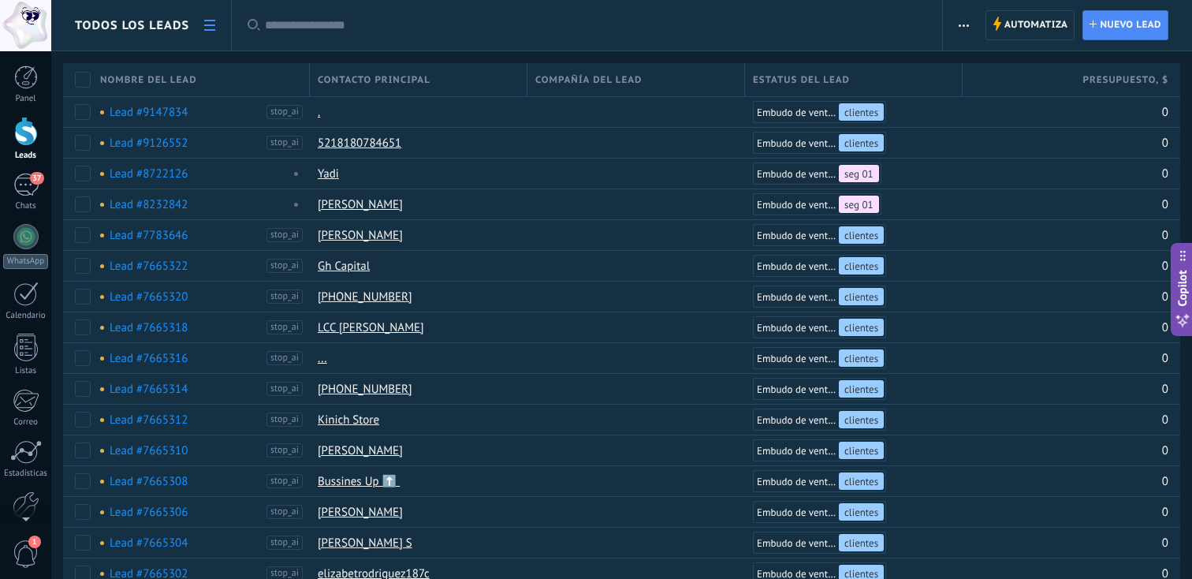
click at [945, 18] on html ".abccls-1,.abccls-2{fill-rule:evenodd}.abccls-2{fill:#fff} .abfcls-1{fill:none}…" at bounding box center [596, 289] width 1192 height 579
click at [856, 84] on div "Estatus del lead" at bounding box center [853, 79] width 217 height 33
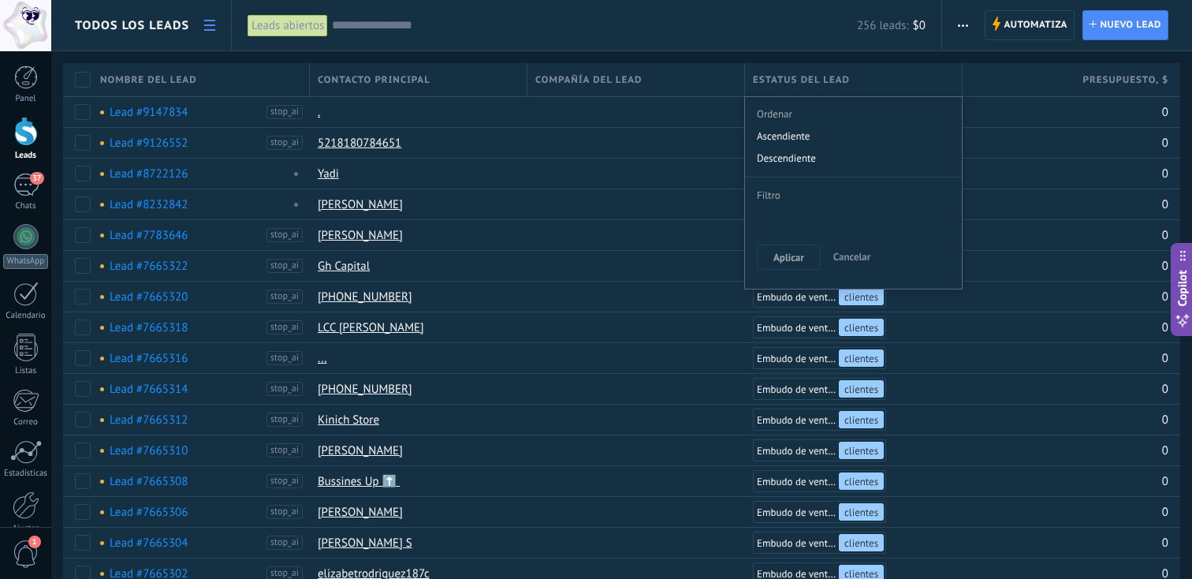
click at [0, 0] on div "información general (BOT) Atención Personalizada clientes seg 01 seg 02 Pedido …" at bounding box center [0, 0] width 0 height 0
click at [833, 184] on div at bounding box center [621, 289] width 1141 height 579
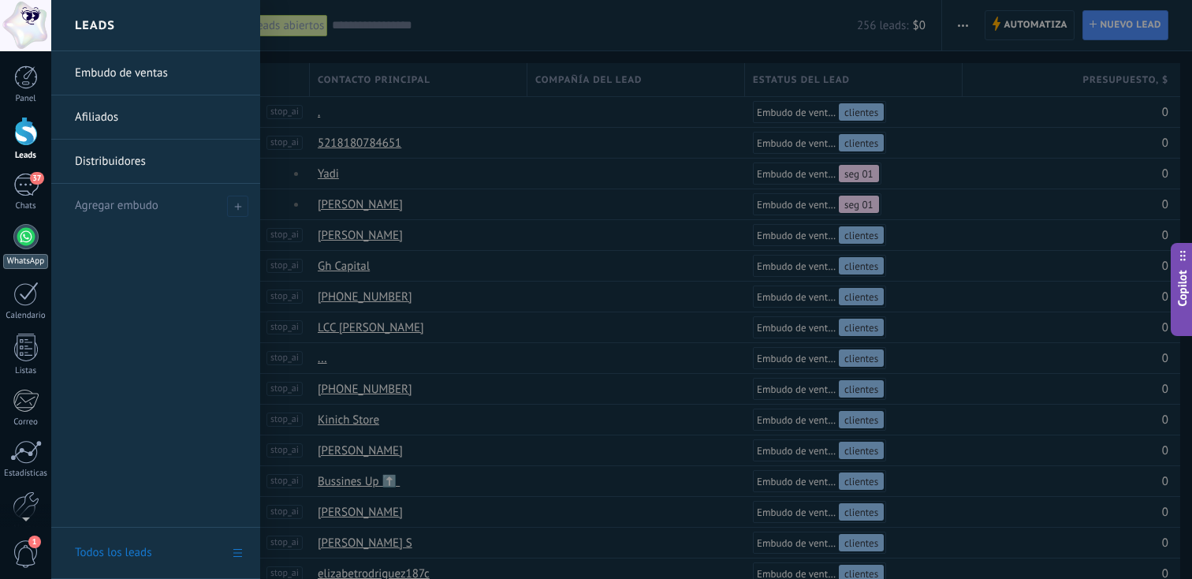
click at [16, 227] on div at bounding box center [25, 236] width 25 height 25
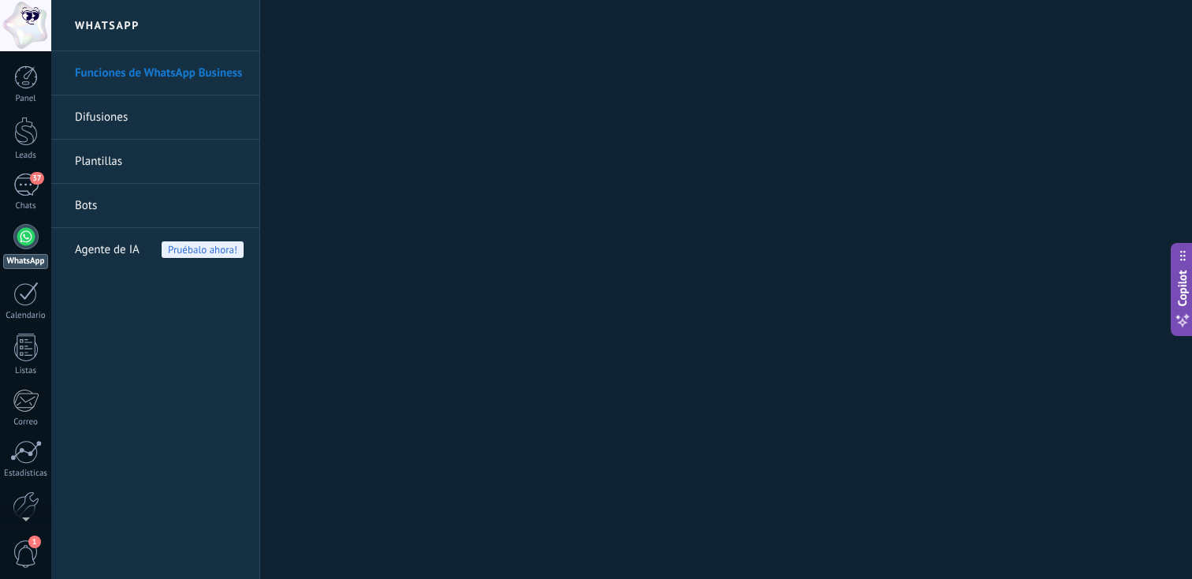
click at [125, 165] on link "Plantillas" at bounding box center [159, 162] width 169 height 44
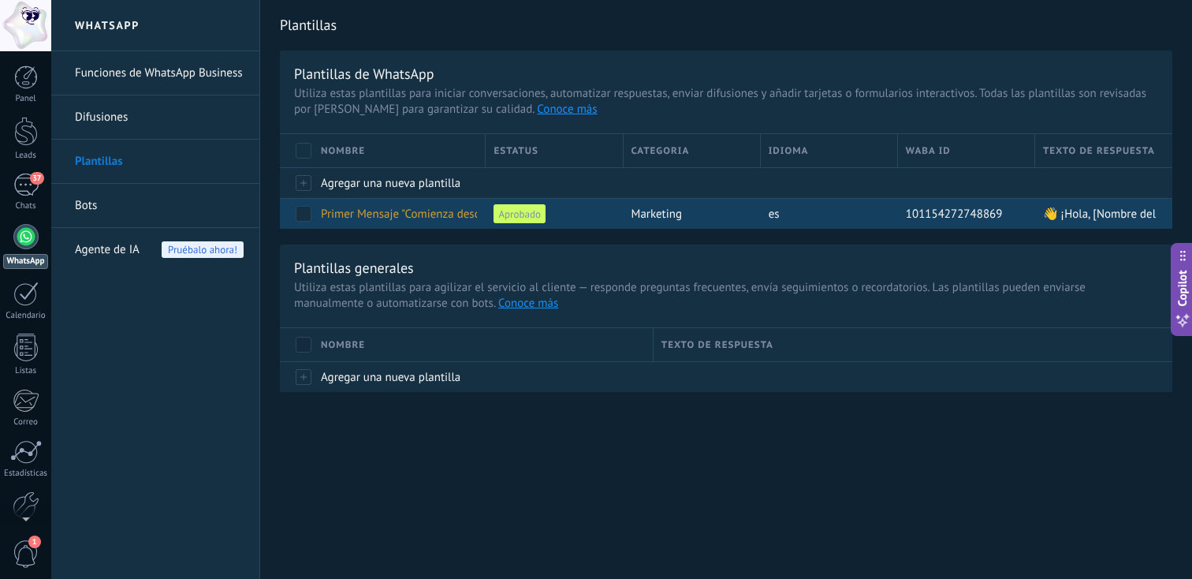
click at [751, 213] on div "marketing" at bounding box center [688, 214] width 129 height 30
click at [675, 222] on span "marketing" at bounding box center [657, 214] width 50 height 15
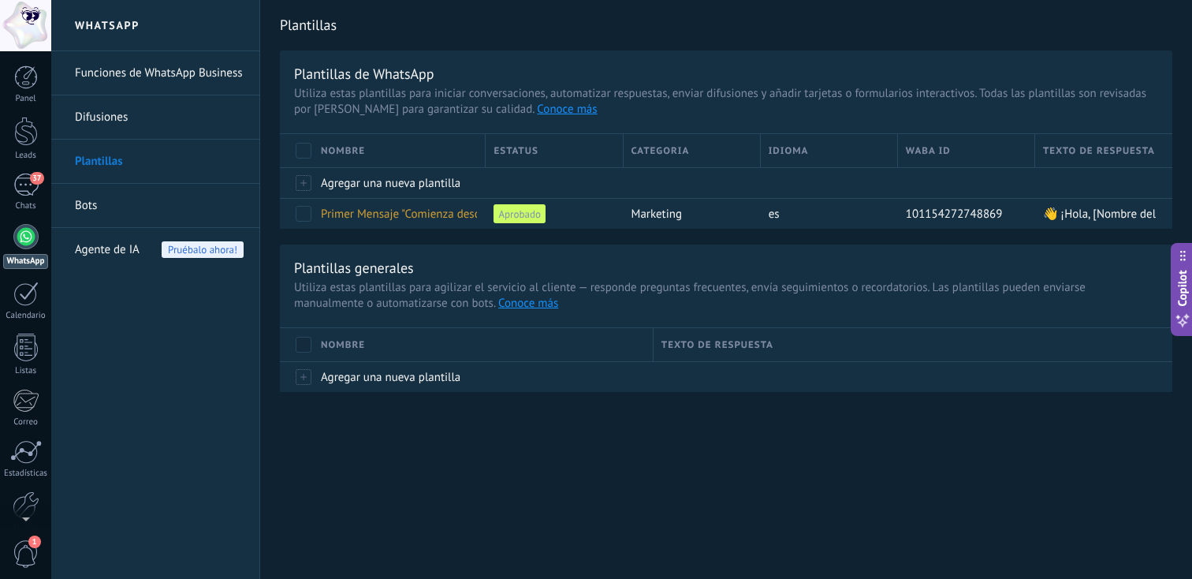
click at [537, 110] on link "Conoce más" at bounding box center [567, 109] width 60 height 15
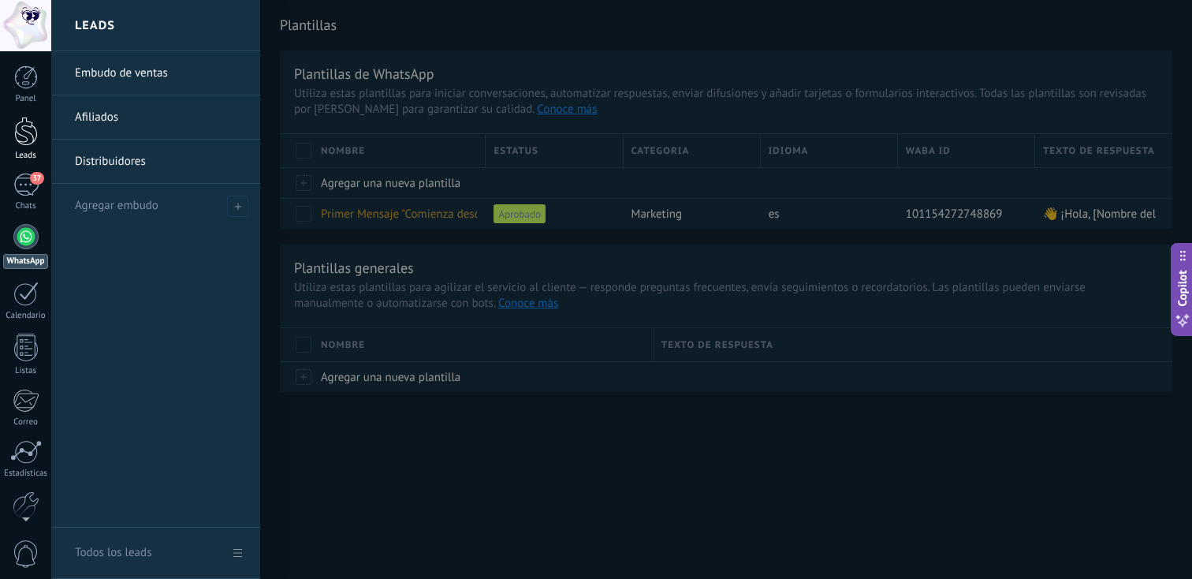
click at [28, 126] on div at bounding box center [26, 131] width 24 height 29
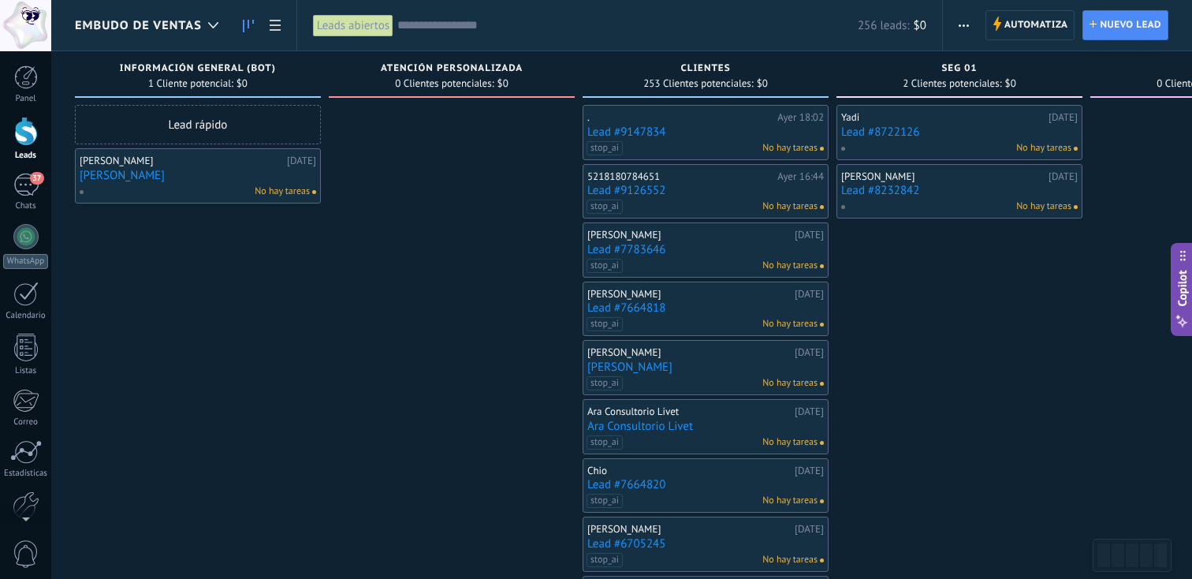
click at [936, 137] on link "Lead #8722126" at bounding box center [959, 131] width 237 height 13
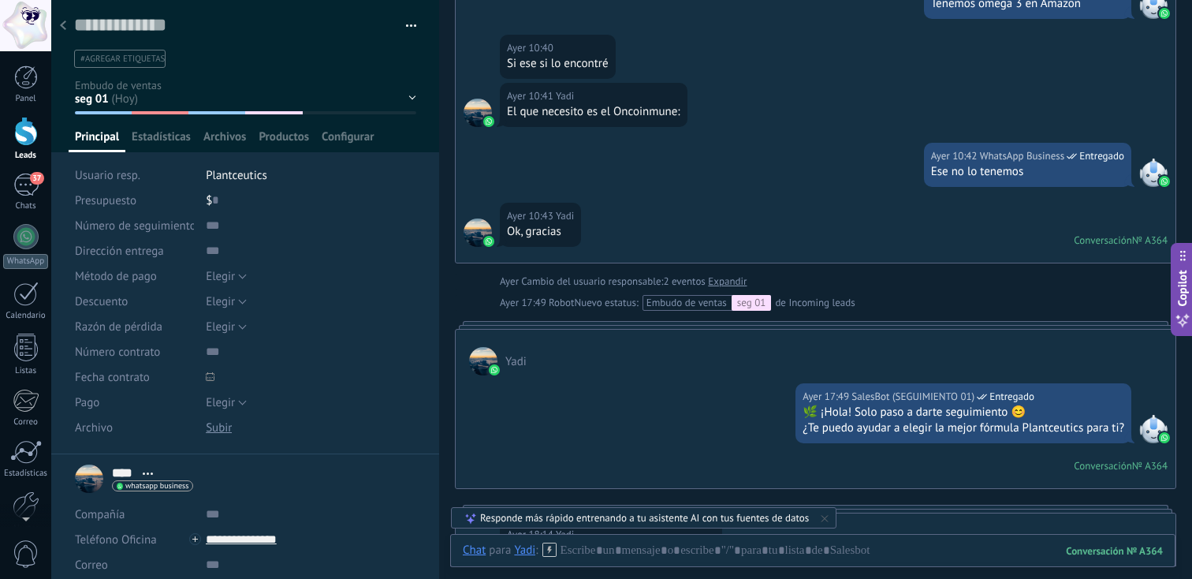
scroll to position [818, 0]
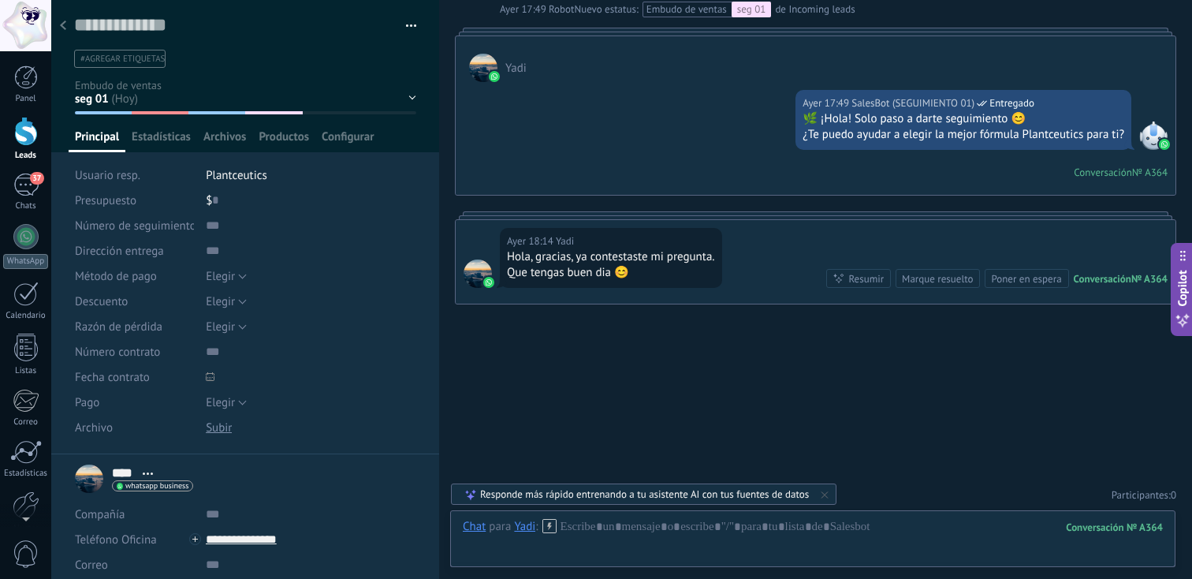
click at [67, 28] on div at bounding box center [63, 26] width 22 height 31
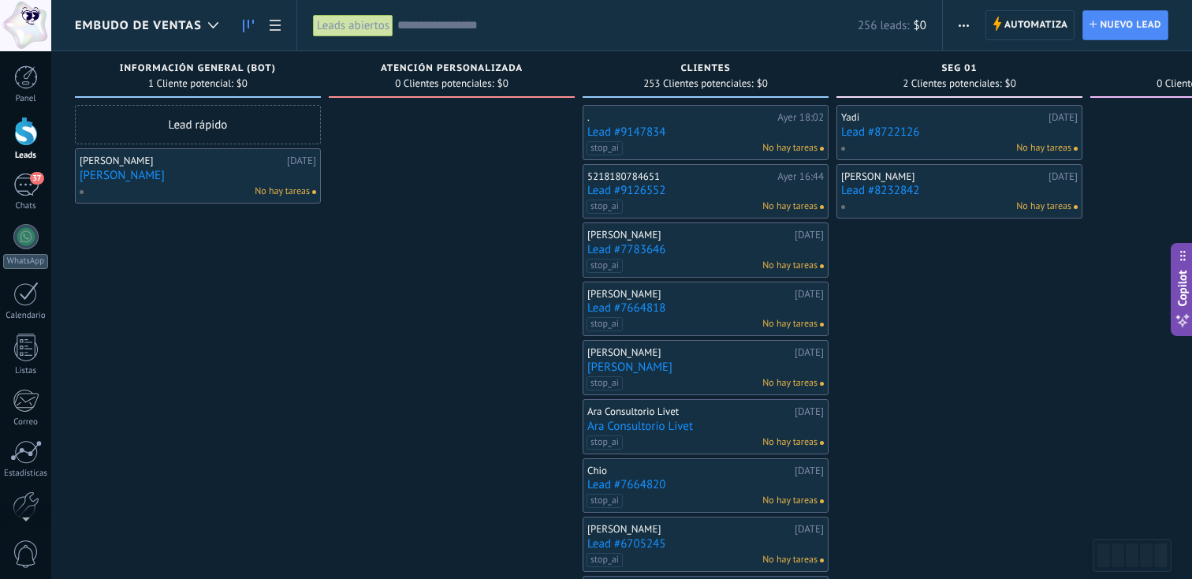
click at [941, 191] on link "Lead #8232842" at bounding box center [959, 190] width 237 height 13
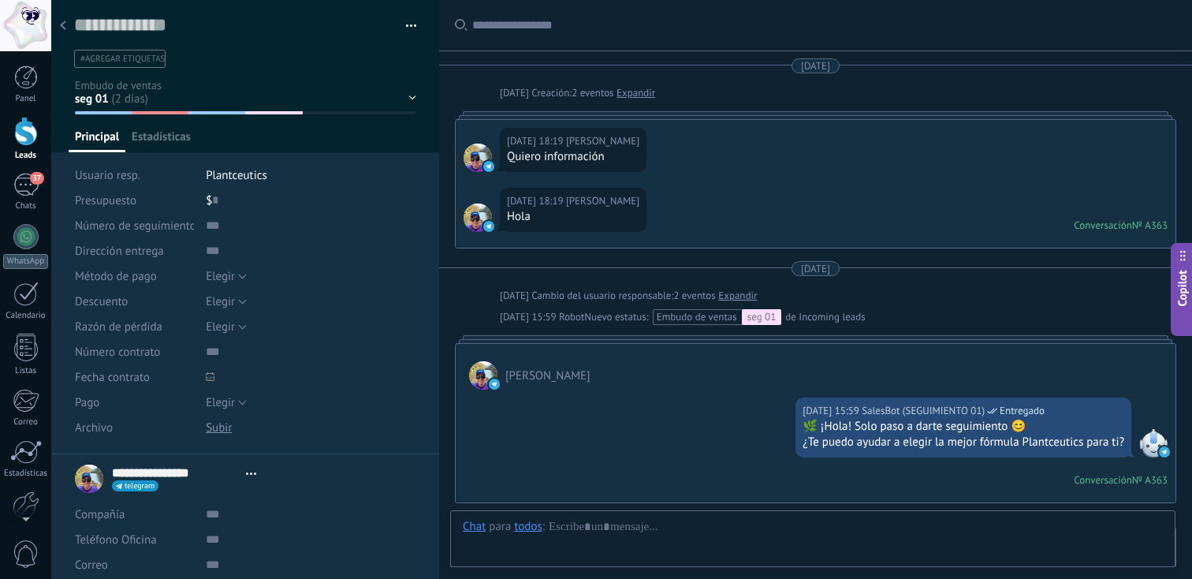
type textarea "**********"
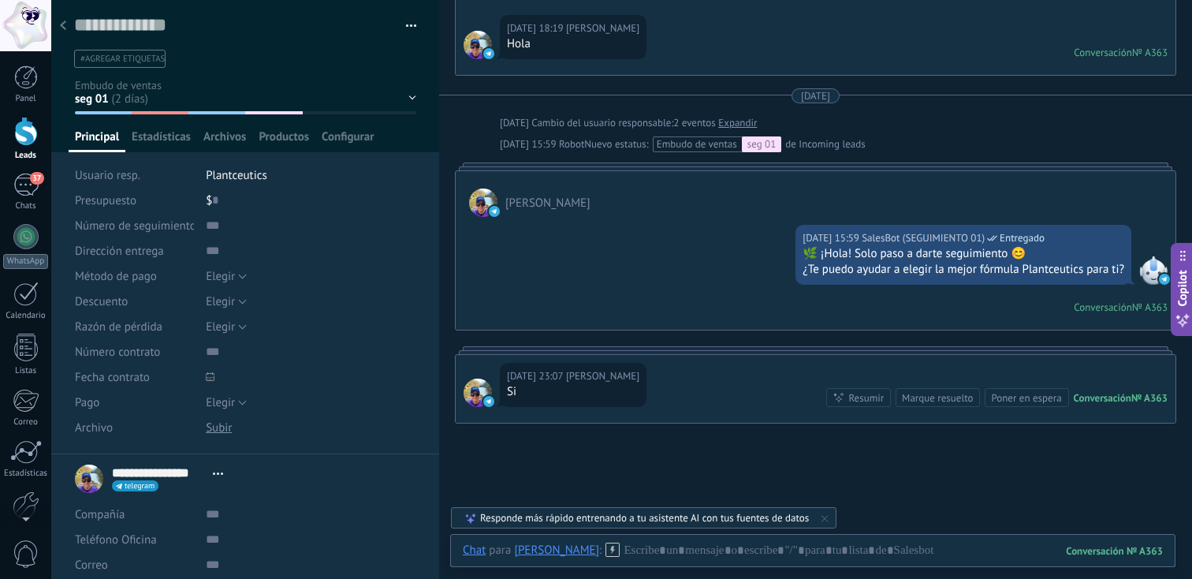
scroll to position [292, 0]
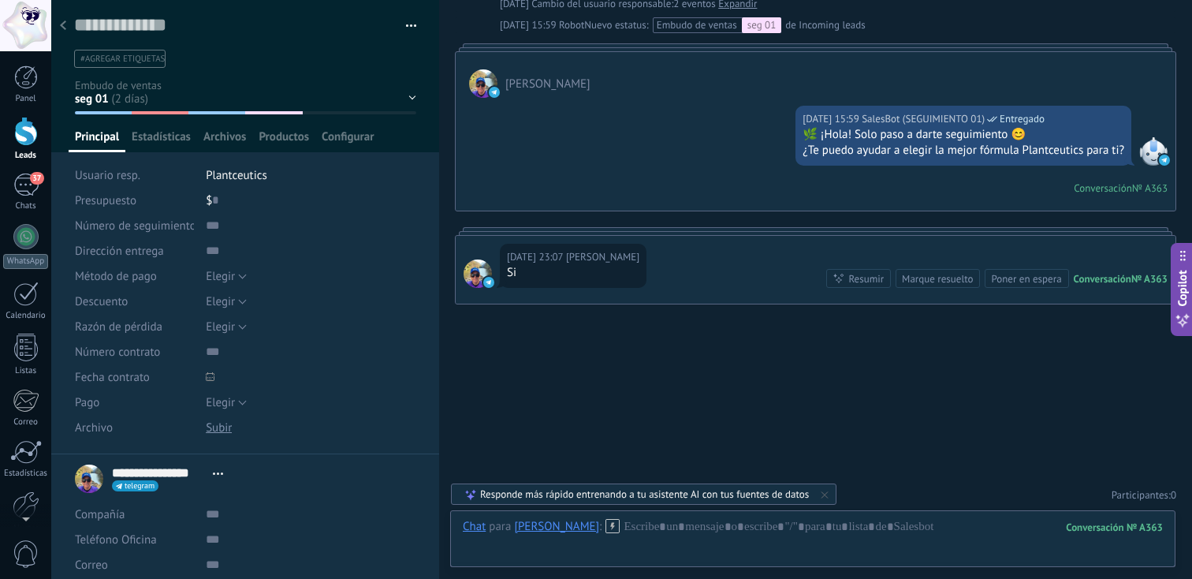
click at [70, 28] on div at bounding box center [63, 26] width 22 height 31
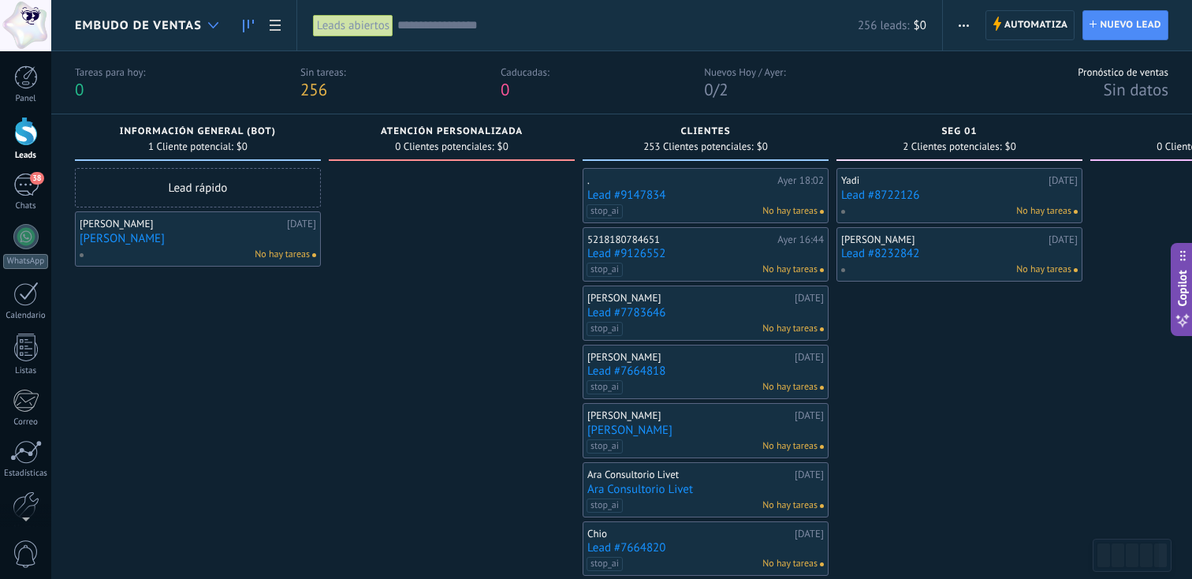
click at [201, 17] on div at bounding box center [213, 25] width 26 height 31
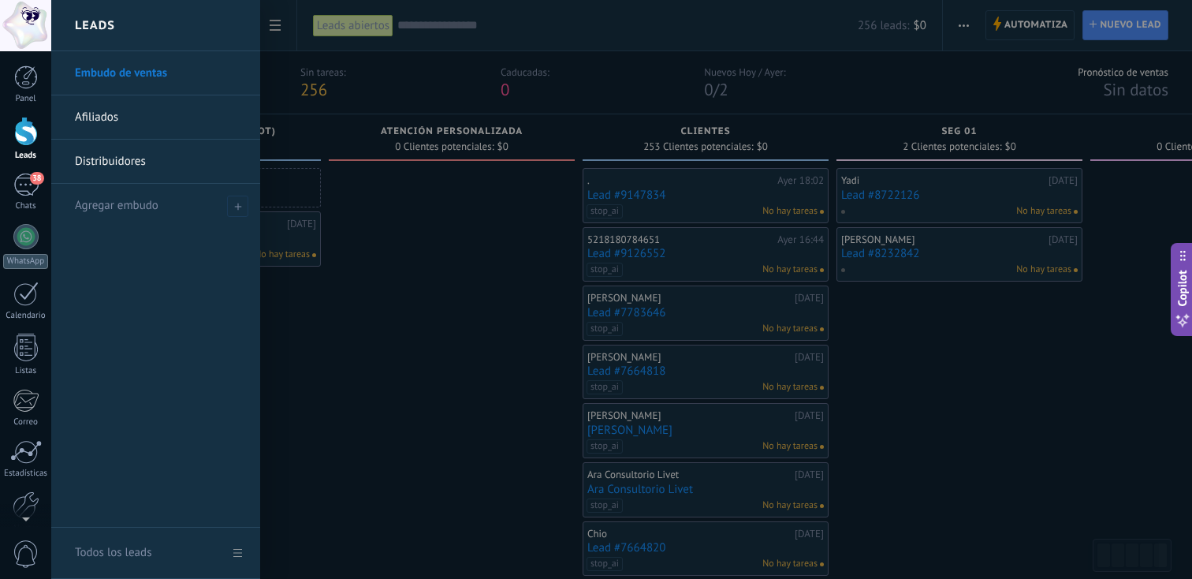
click at [390, 87] on div at bounding box center [647, 289] width 1192 height 579
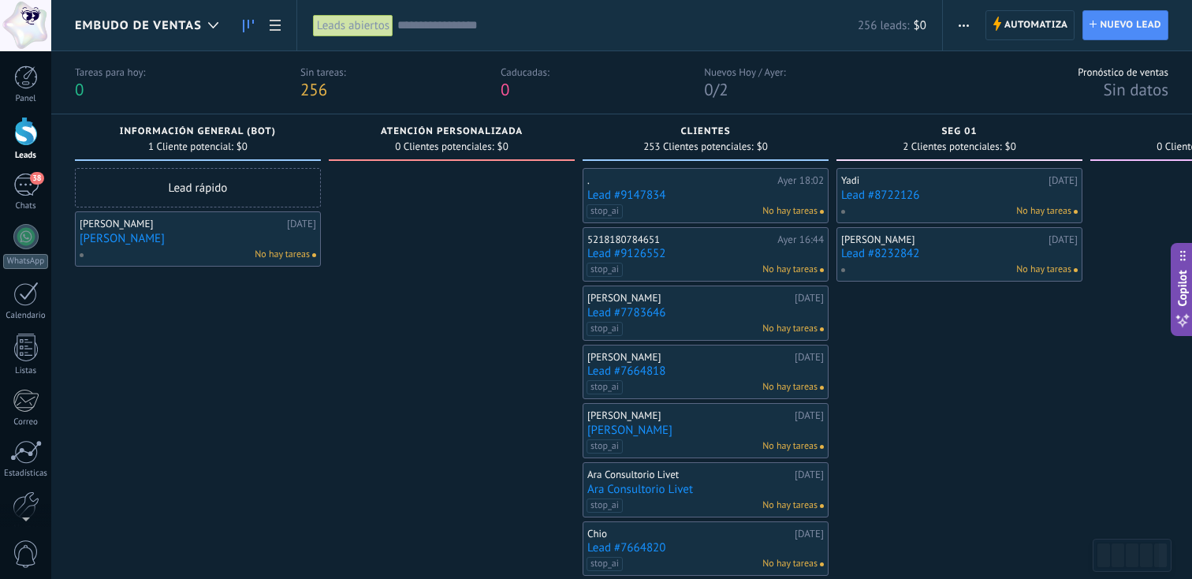
click at [29, 141] on div at bounding box center [26, 131] width 24 height 29
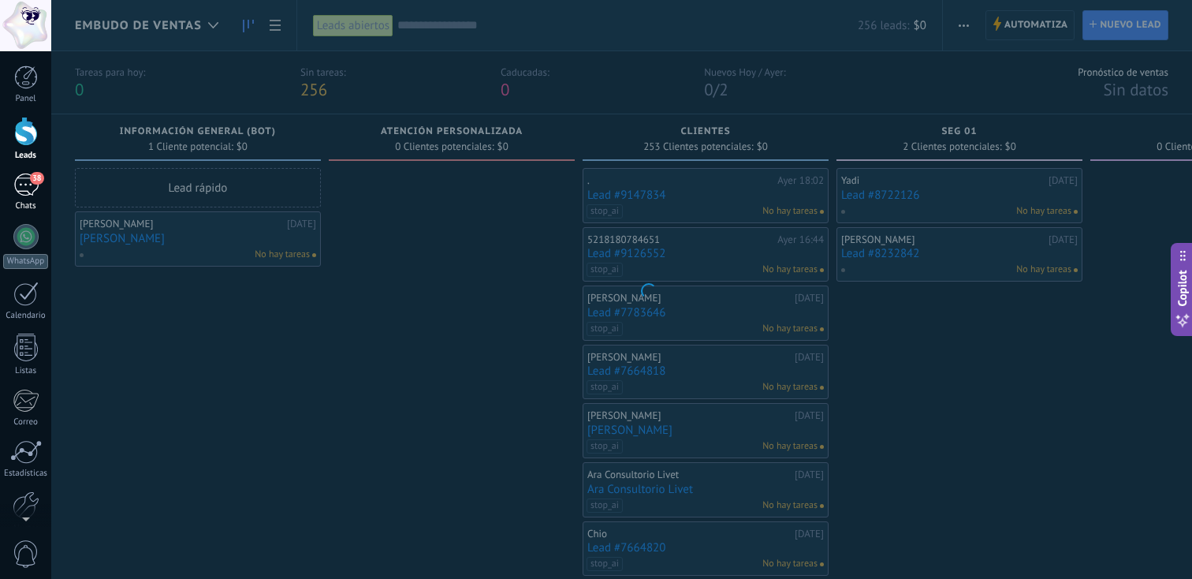
click at [32, 184] on div "38" at bounding box center [25, 184] width 25 height 23
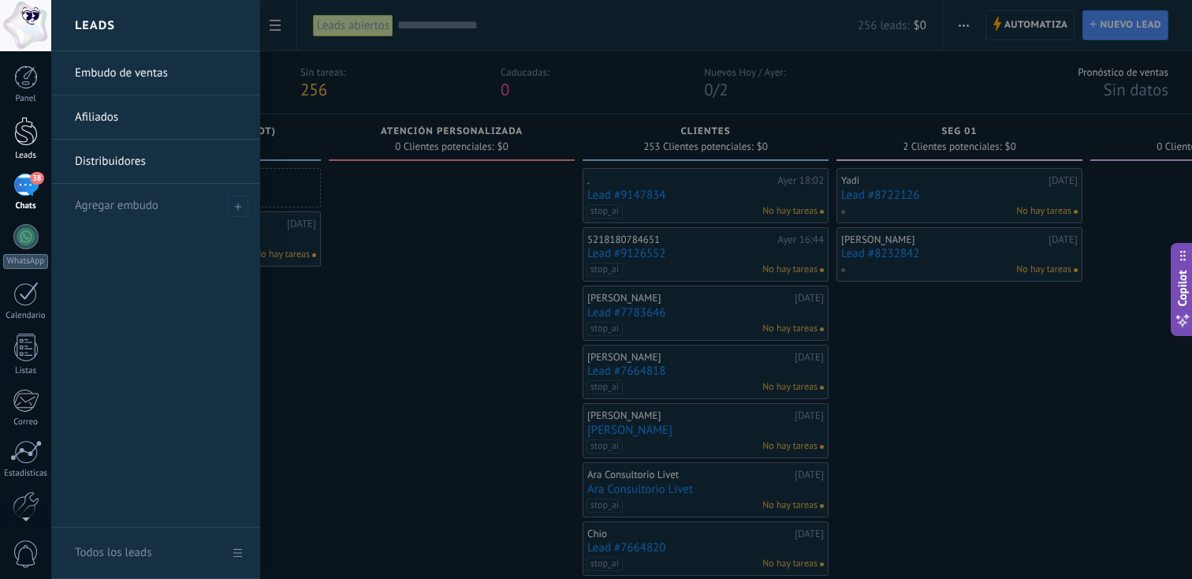
click at [23, 123] on div at bounding box center [26, 131] width 24 height 29
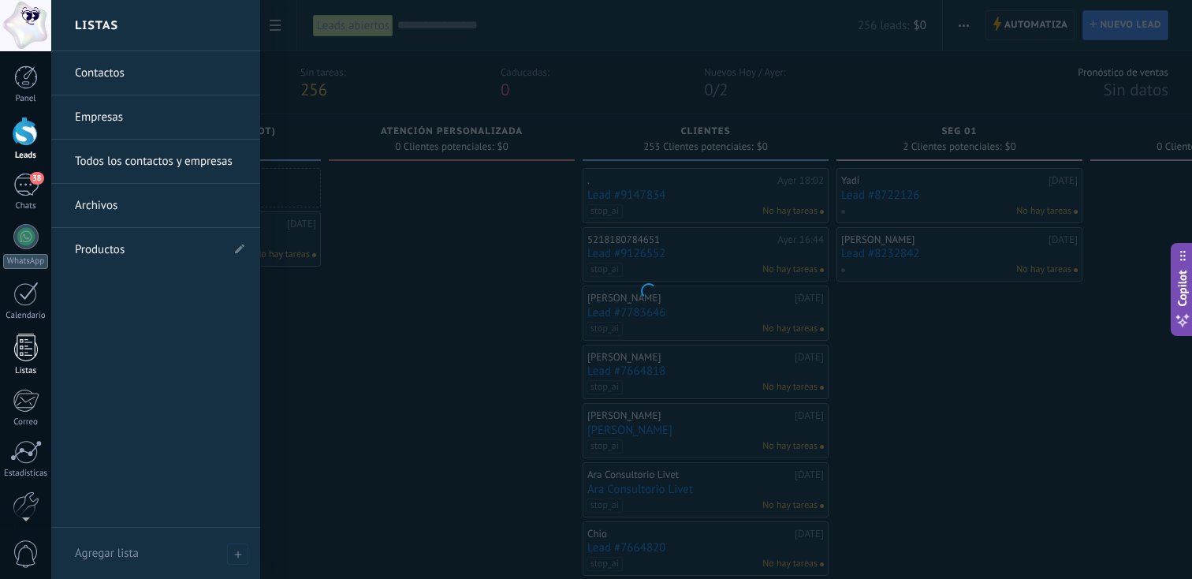
click at [28, 360] on div at bounding box center [26, 348] width 24 height 28
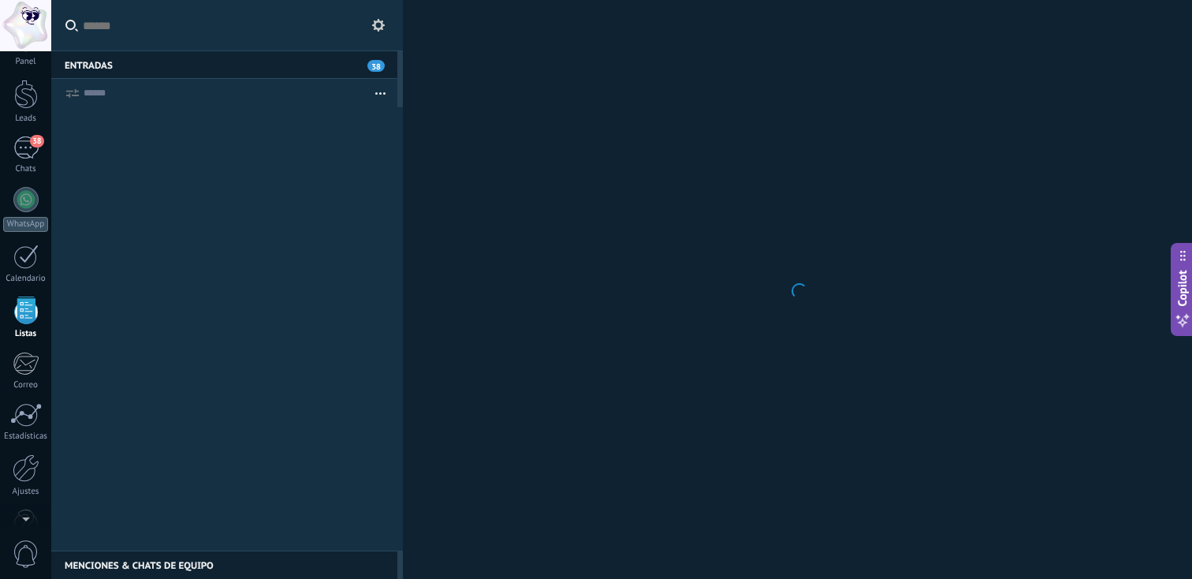
scroll to position [41, 0]
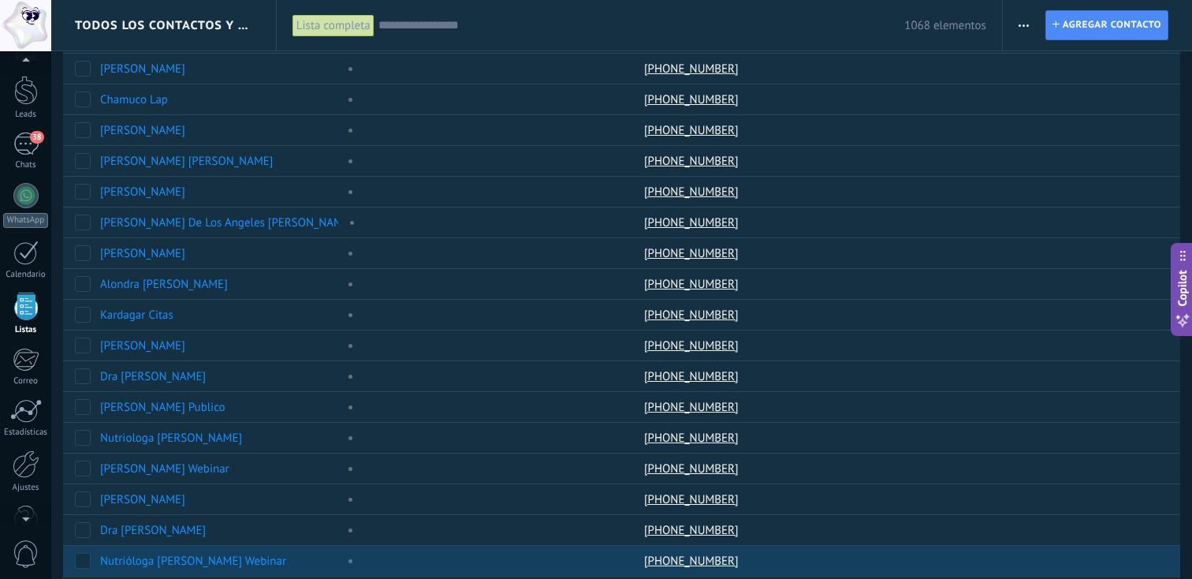
scroll to position [1106, 0]
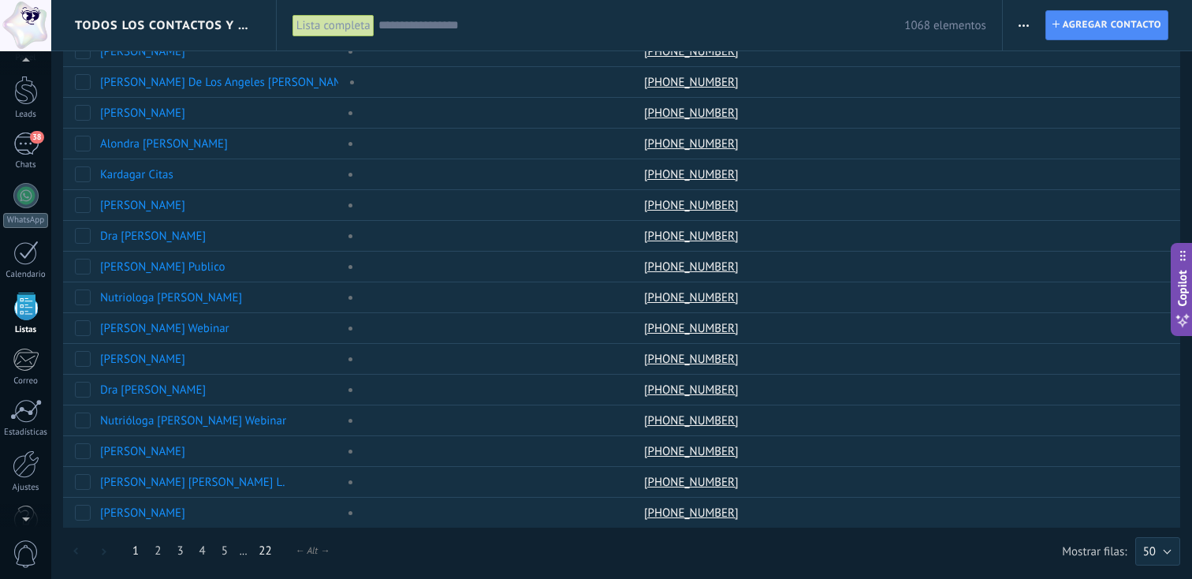
click at [271, 553] on link "22" at bounding box center [265, 550] width 28 height 31
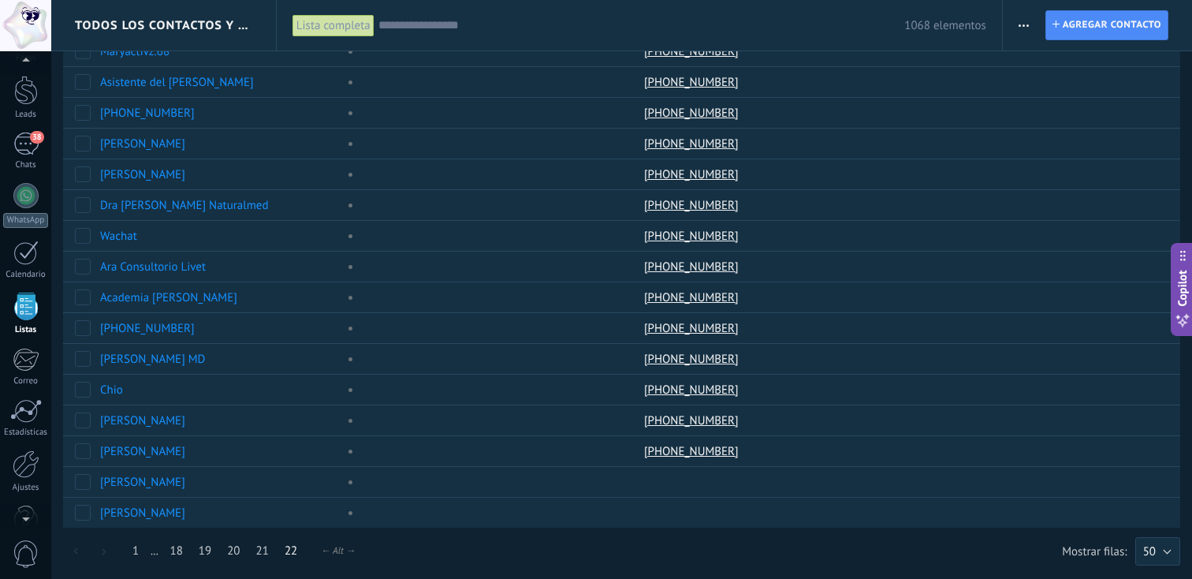
scroll to position [122, 0]
click at [299, 553] on link "22" at bounding box center [291, 550] width 28 height 31
click at [132, 557] on link "1" at bounding box center [136, 550] width 22 height 31
